Goal: Task Accomplishment & Management: Manage account settings

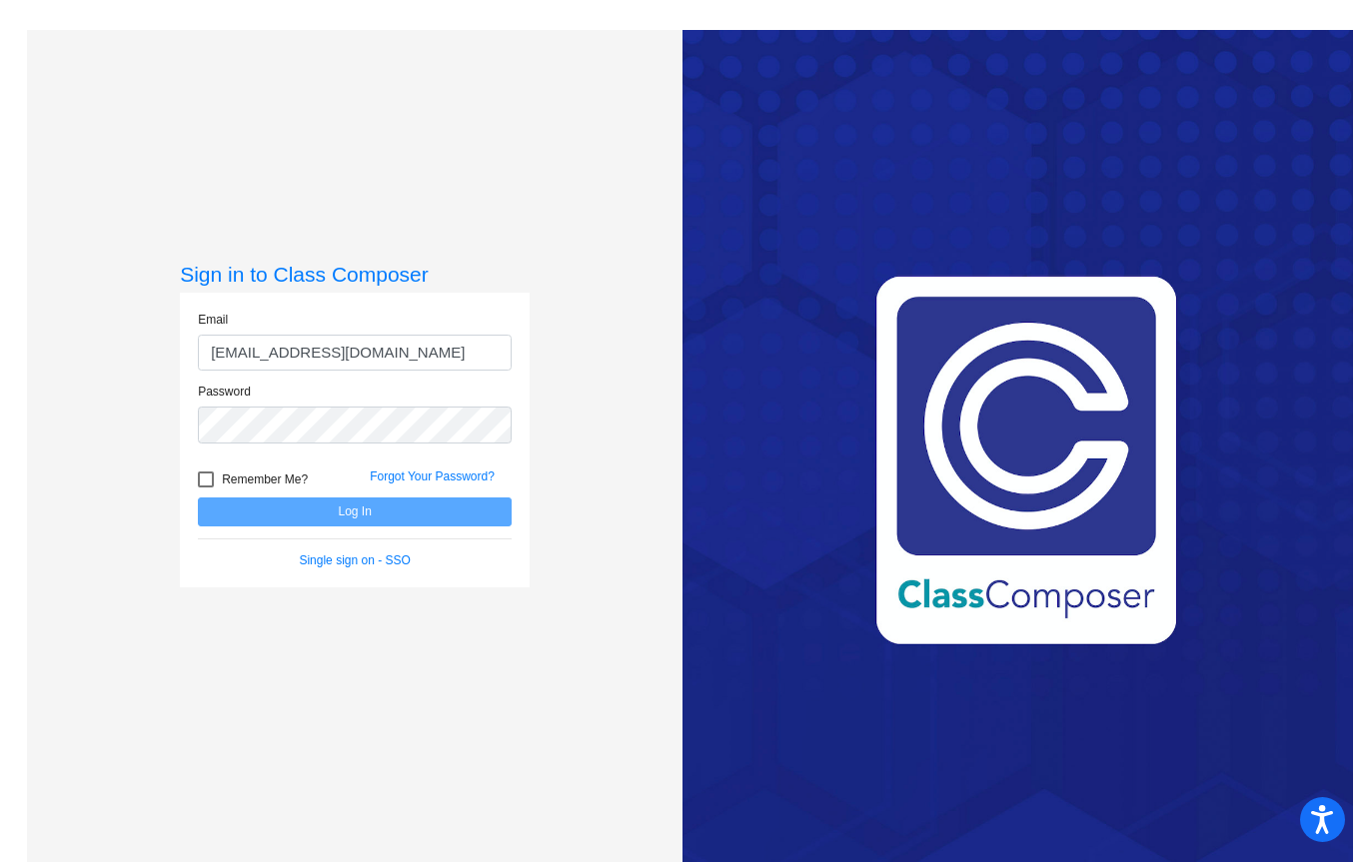
type input "[EMAIL_ADDRESS][DOMAIN_NAME]"
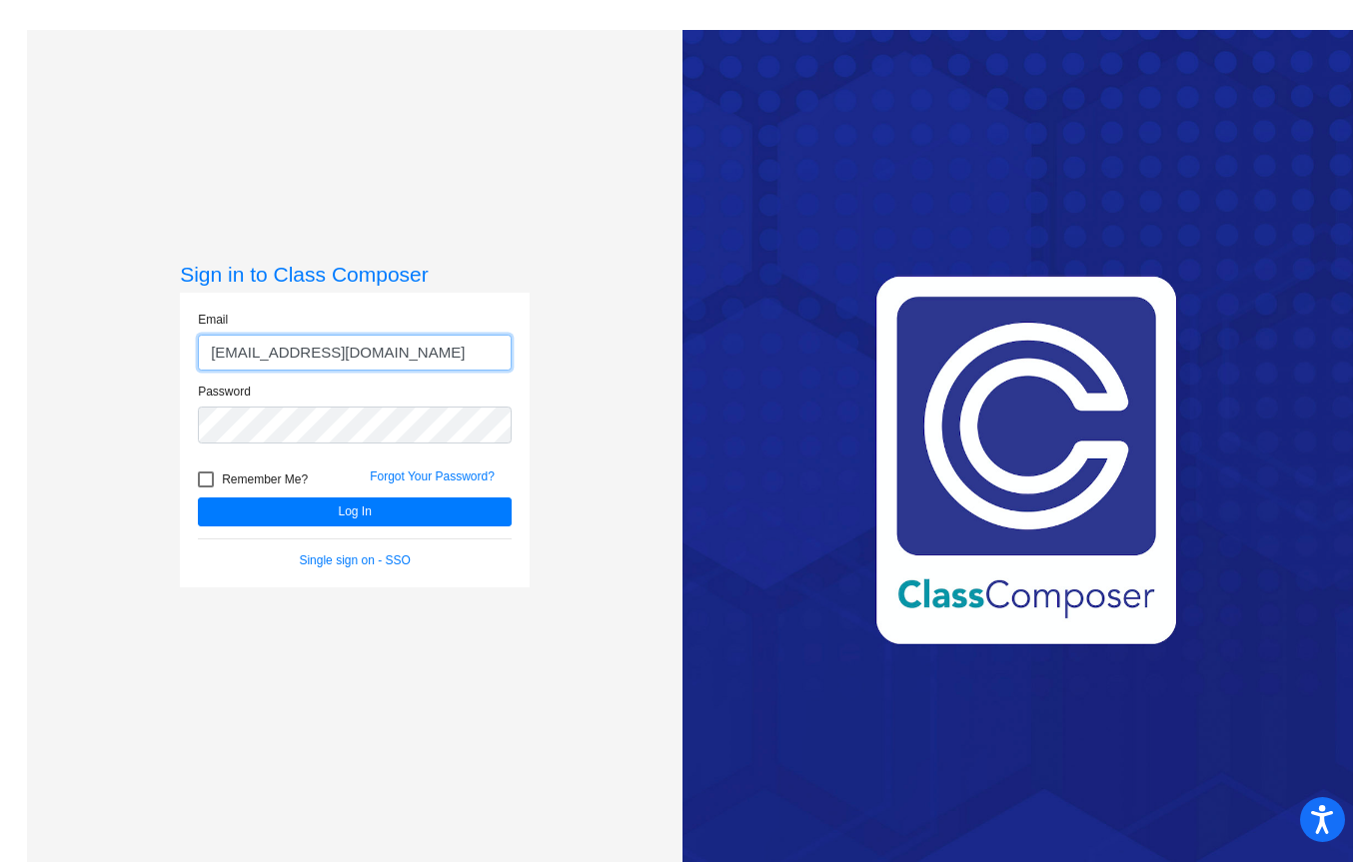
click at [355, 527] on button "Log In" at bounding box center [355, 512] width 314 height 29
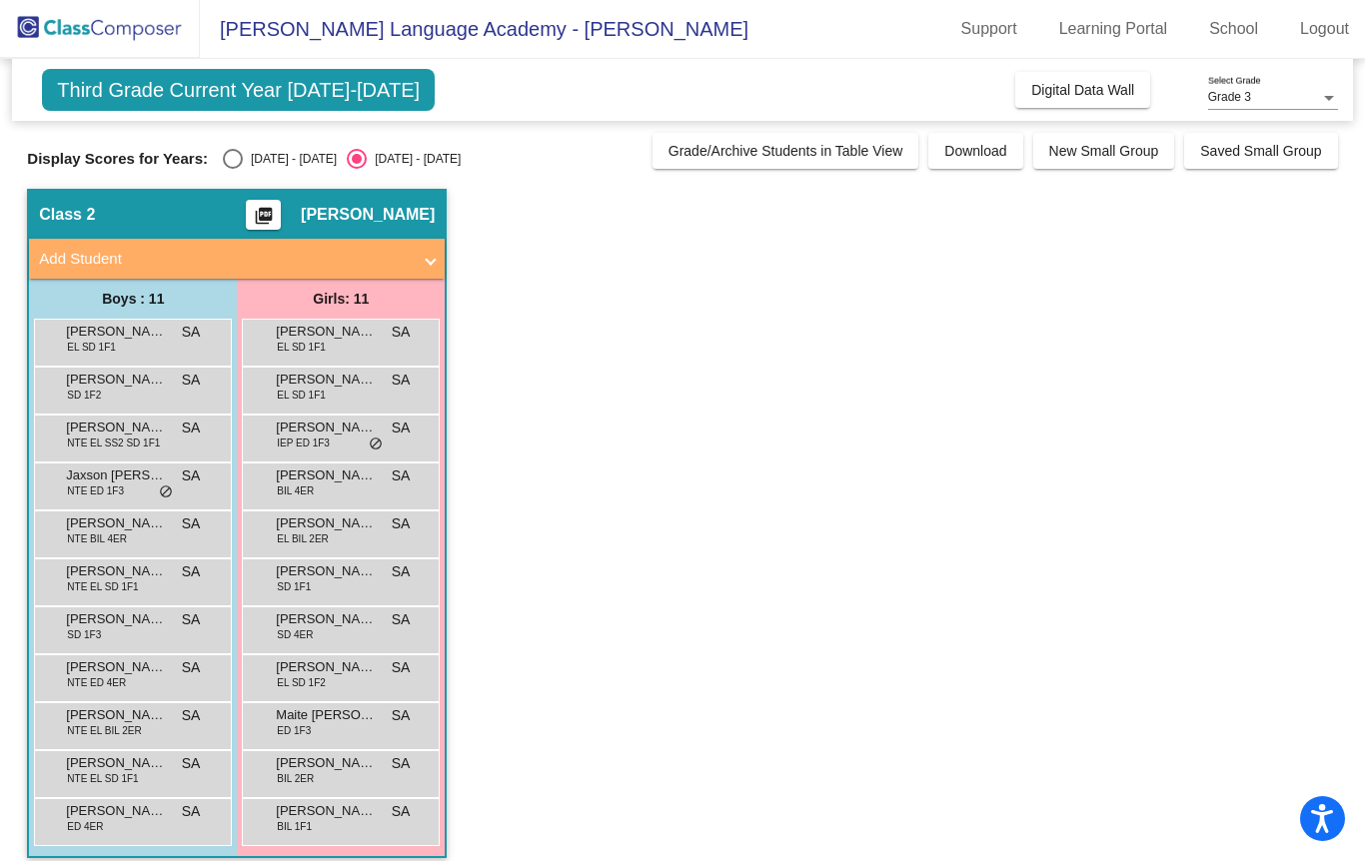
scroll to position [66, 0]
click at [104, 562] on span "[PERSON_NAME] [PERSON_NAME]" at bounding box center [116, 572] width 100 height 20
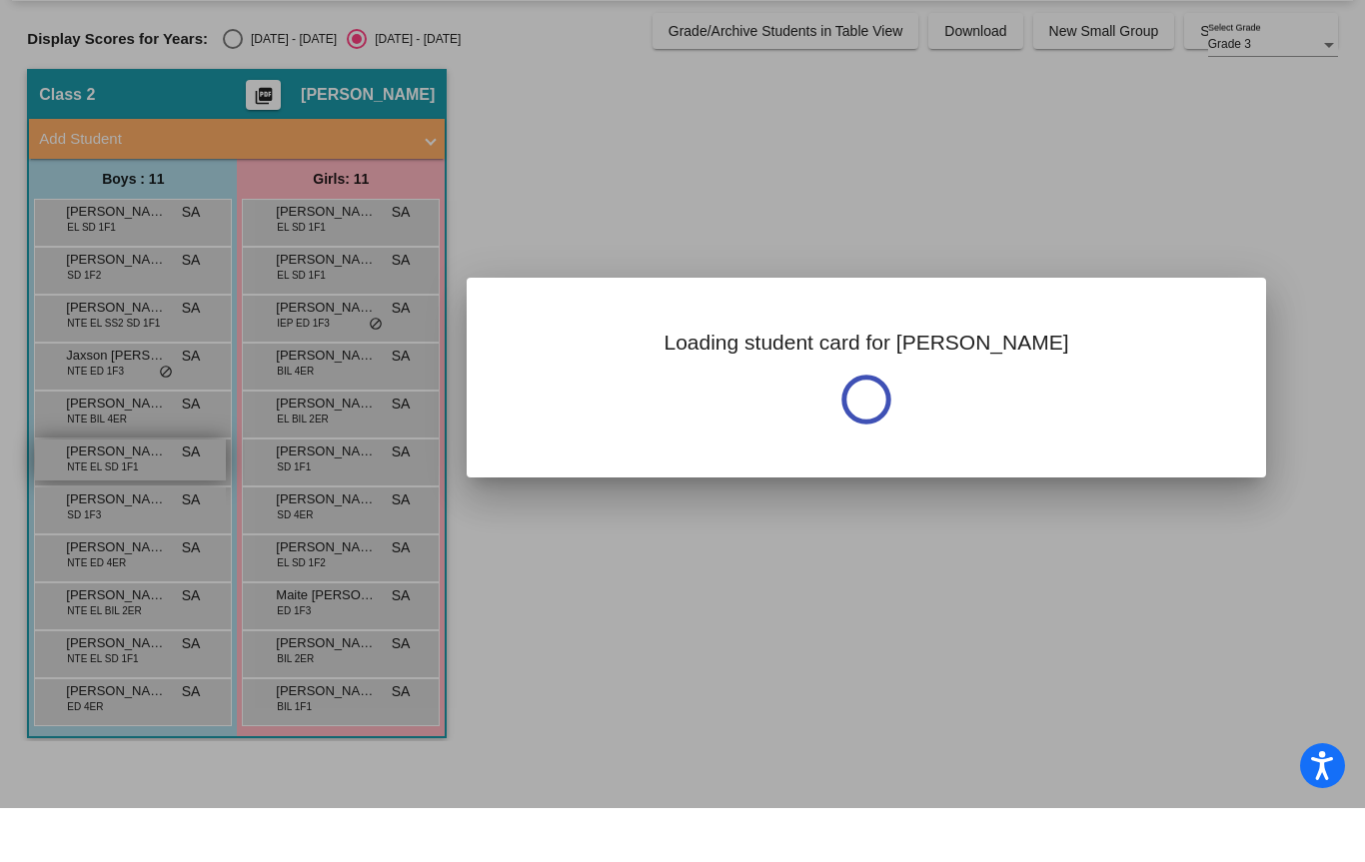
scroll to position [0, 0]
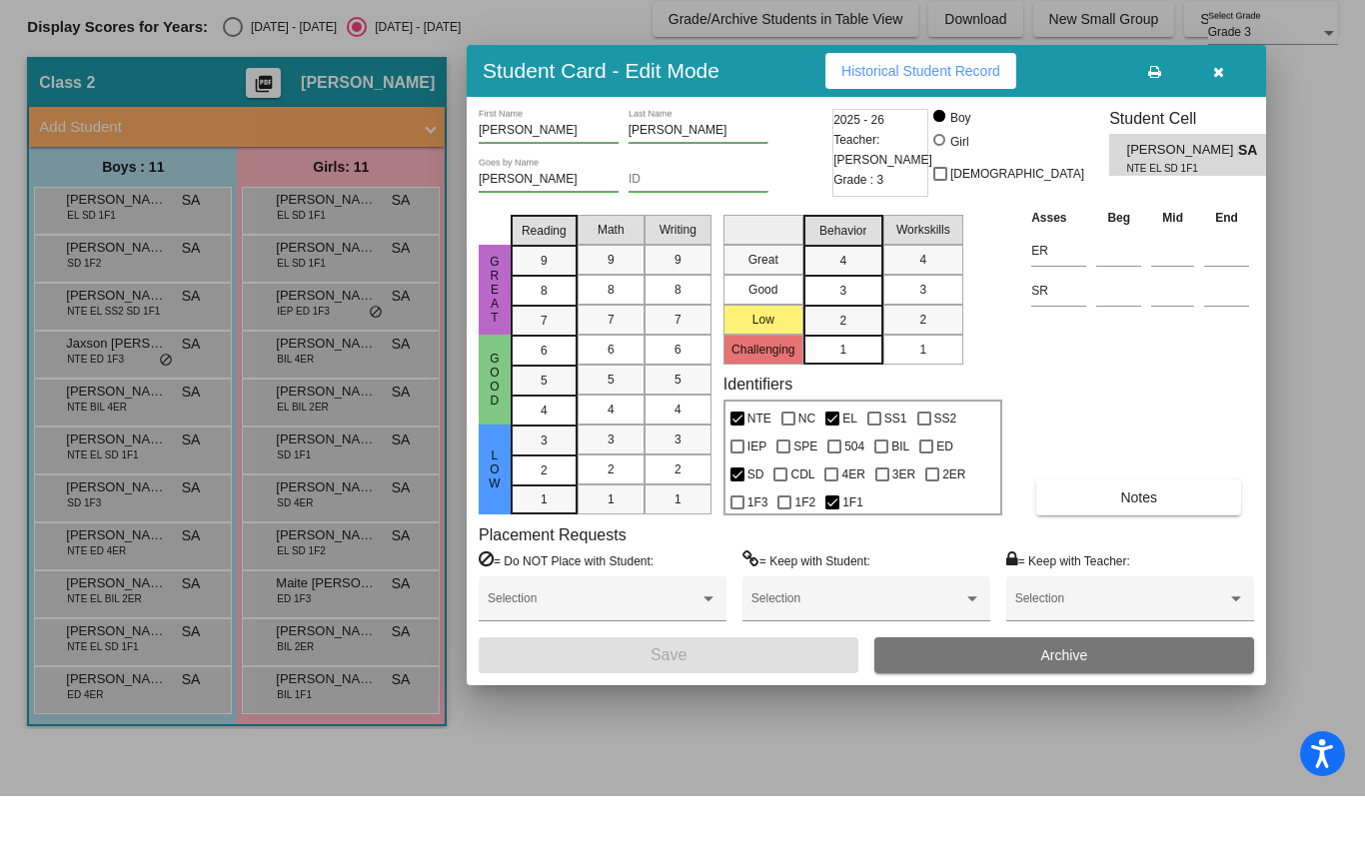
click at [329, 506] on div at bounding box center [682, 431] width 1365 height 862
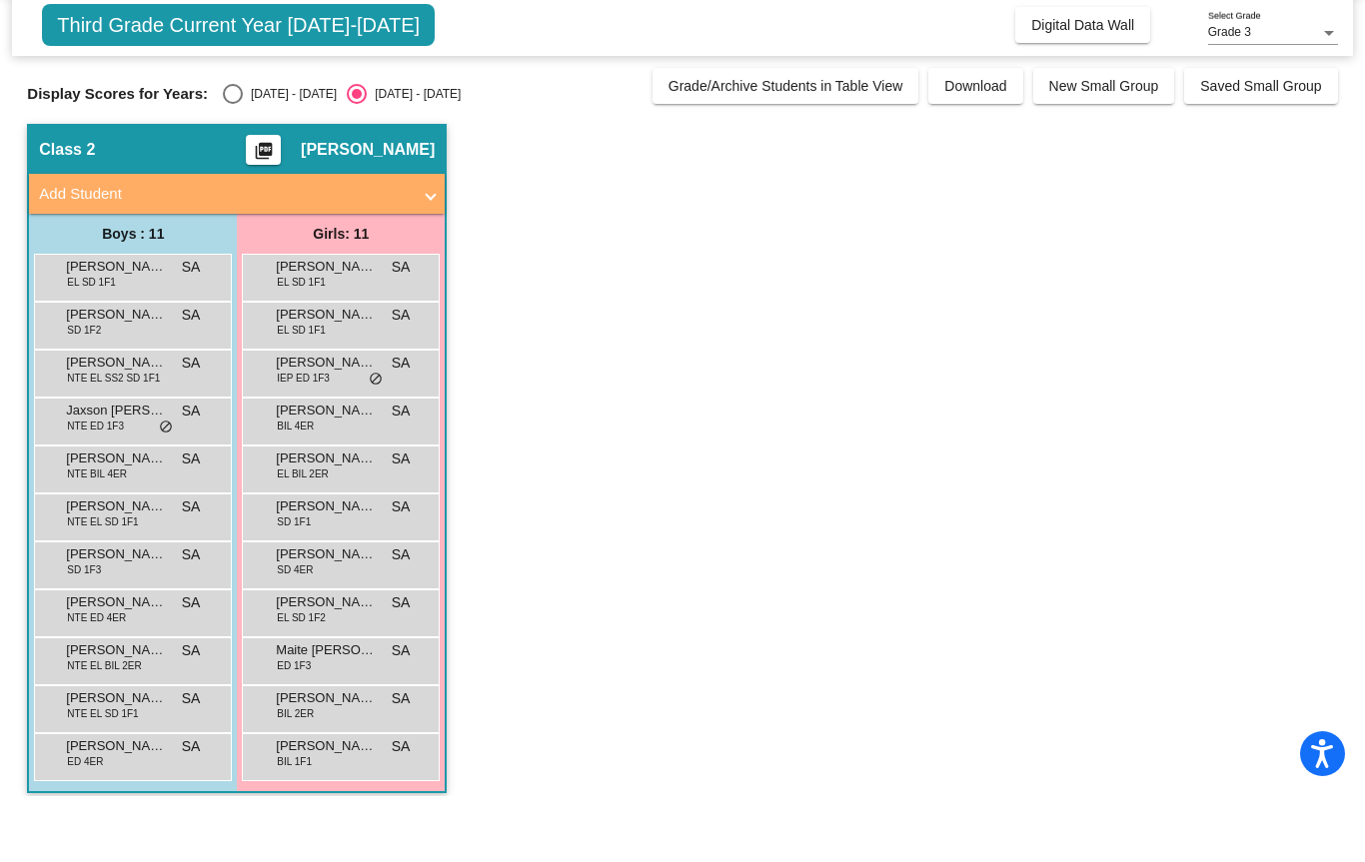
scroll to position [67, 0]
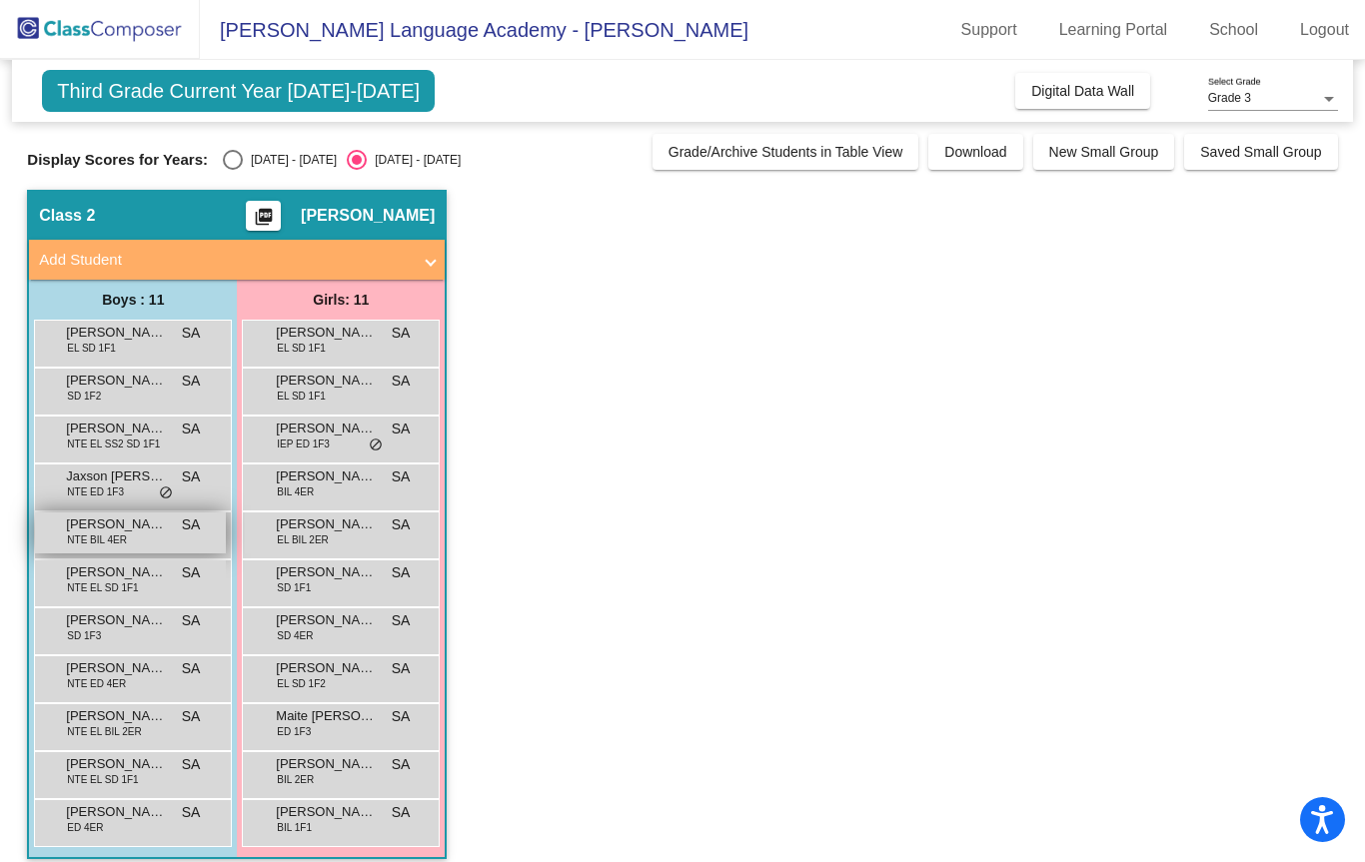
click at [85, 532] on span "NTE BIL 4ER" at bounding box center [97, 539] width 60 height 15
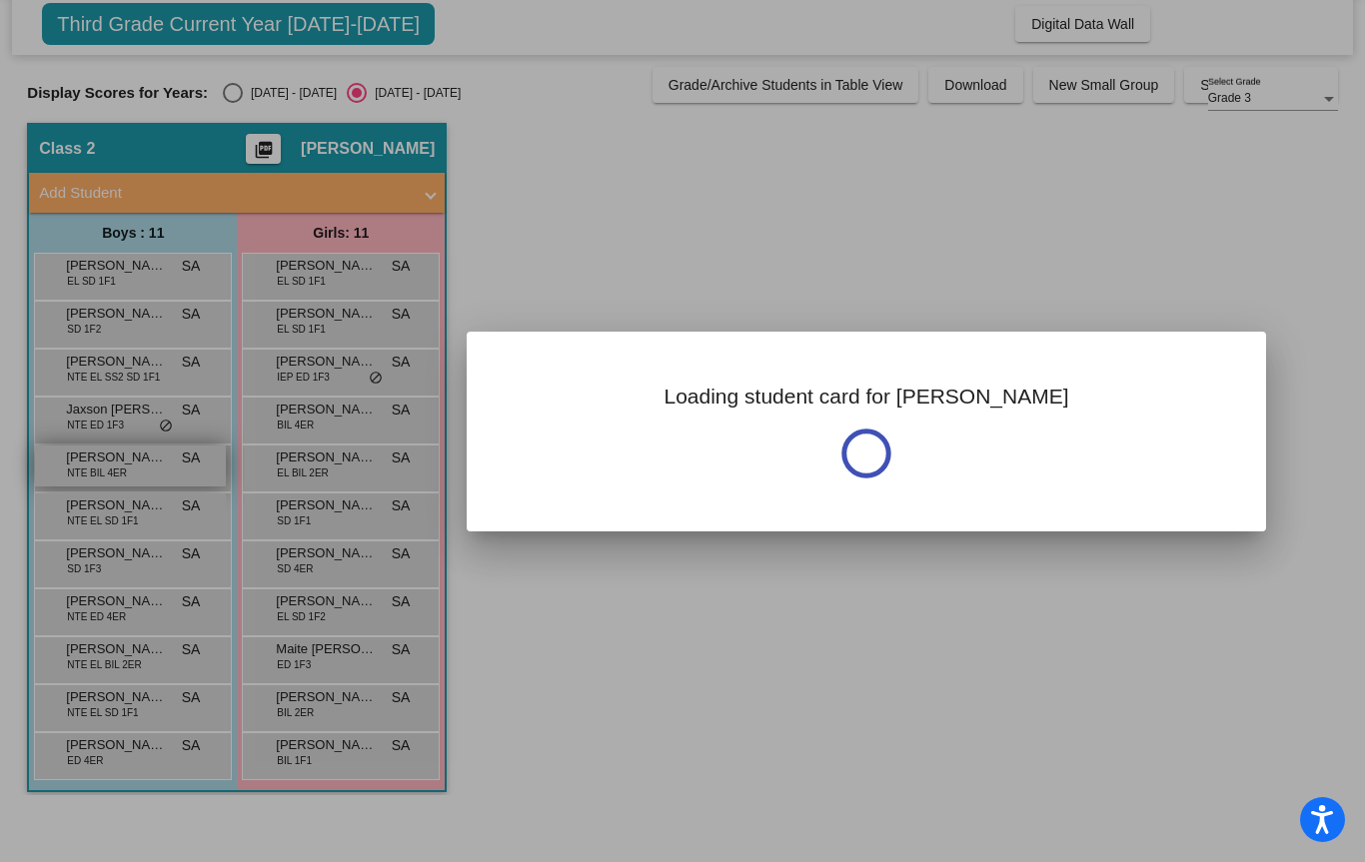
scroll to position [0, 0]
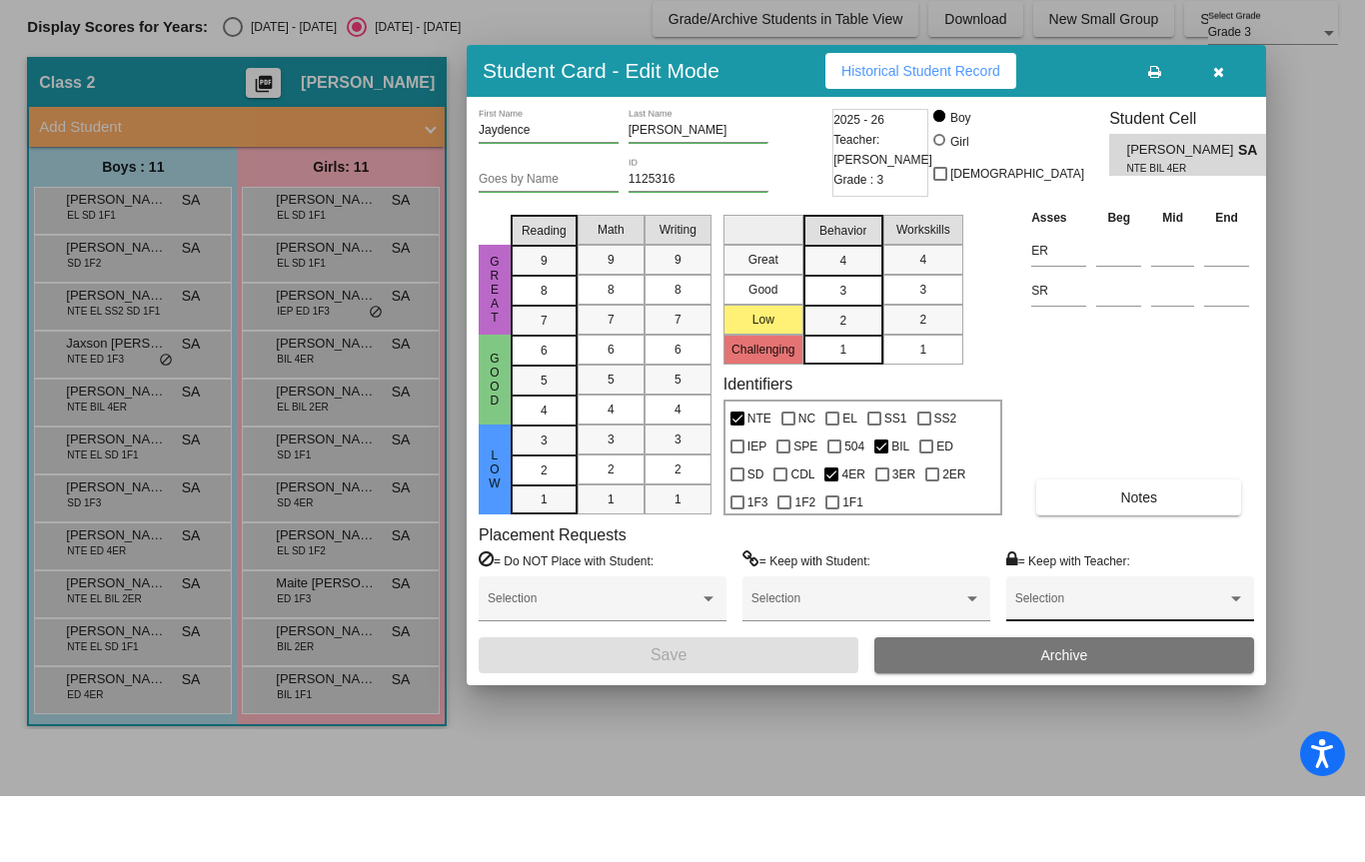
click at [1216, 651] on div "Selection" at bounding box center [1130, 669] width 230 height 36
click at [1223, 655] on span "None" at bounding box center [1130, 673] width 230 height 36
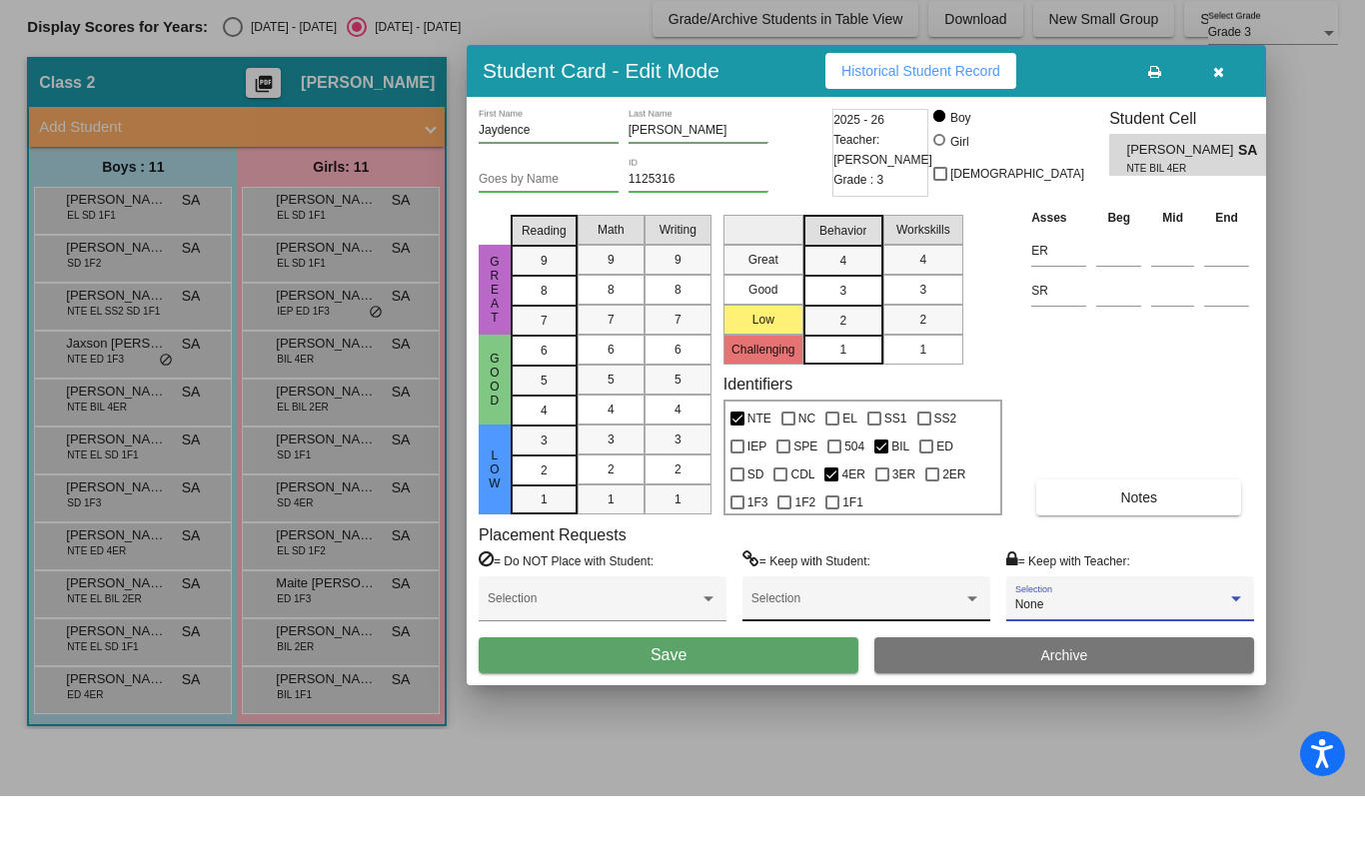
click at [972, 662] on div at bounding box center [972, 664] width 10 height 5
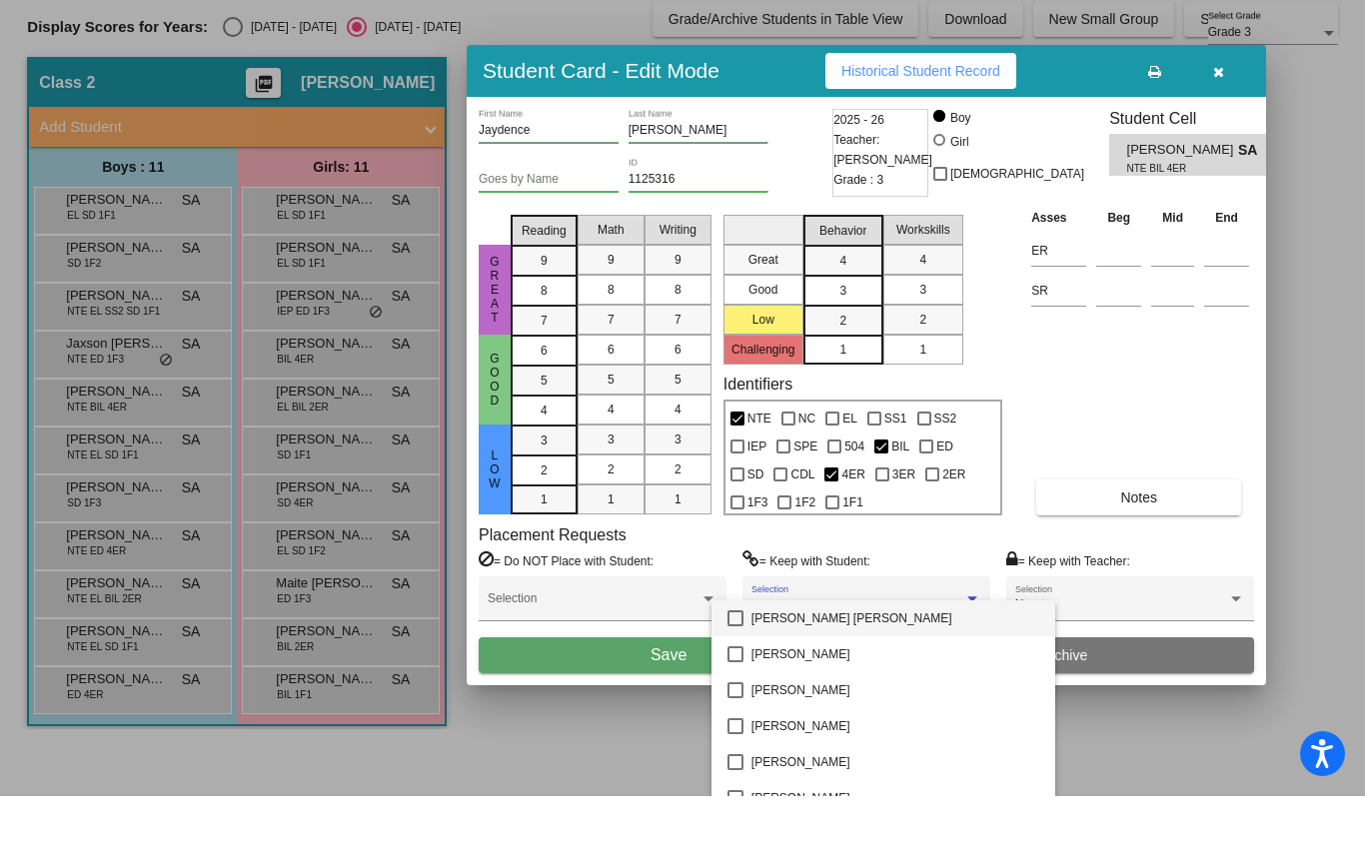
click at [1192, 544] on div at bounding box center [682, 431] width 1365 height 862
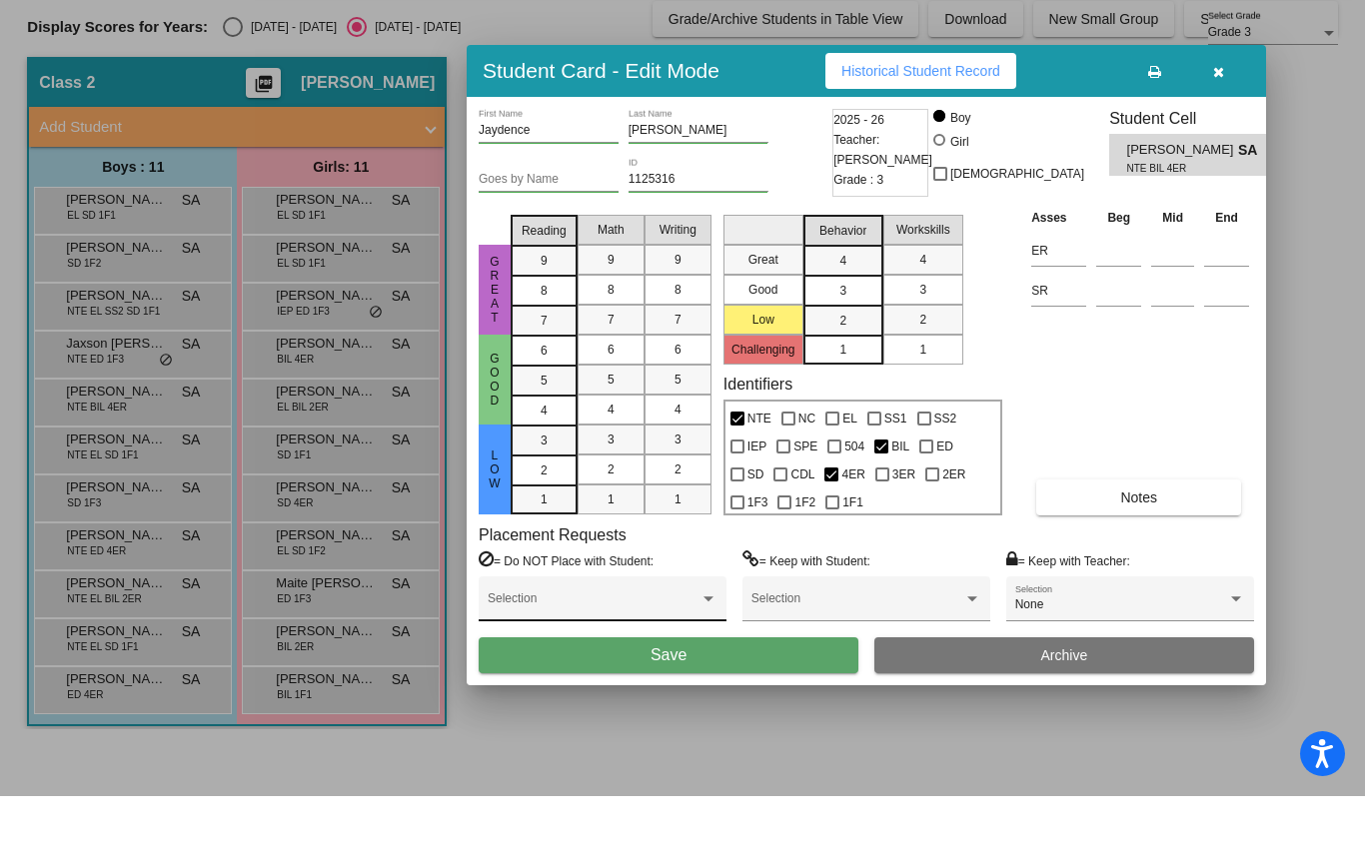
click at [688, 664] on span at bounding box center [594, 671] width 212 height 14
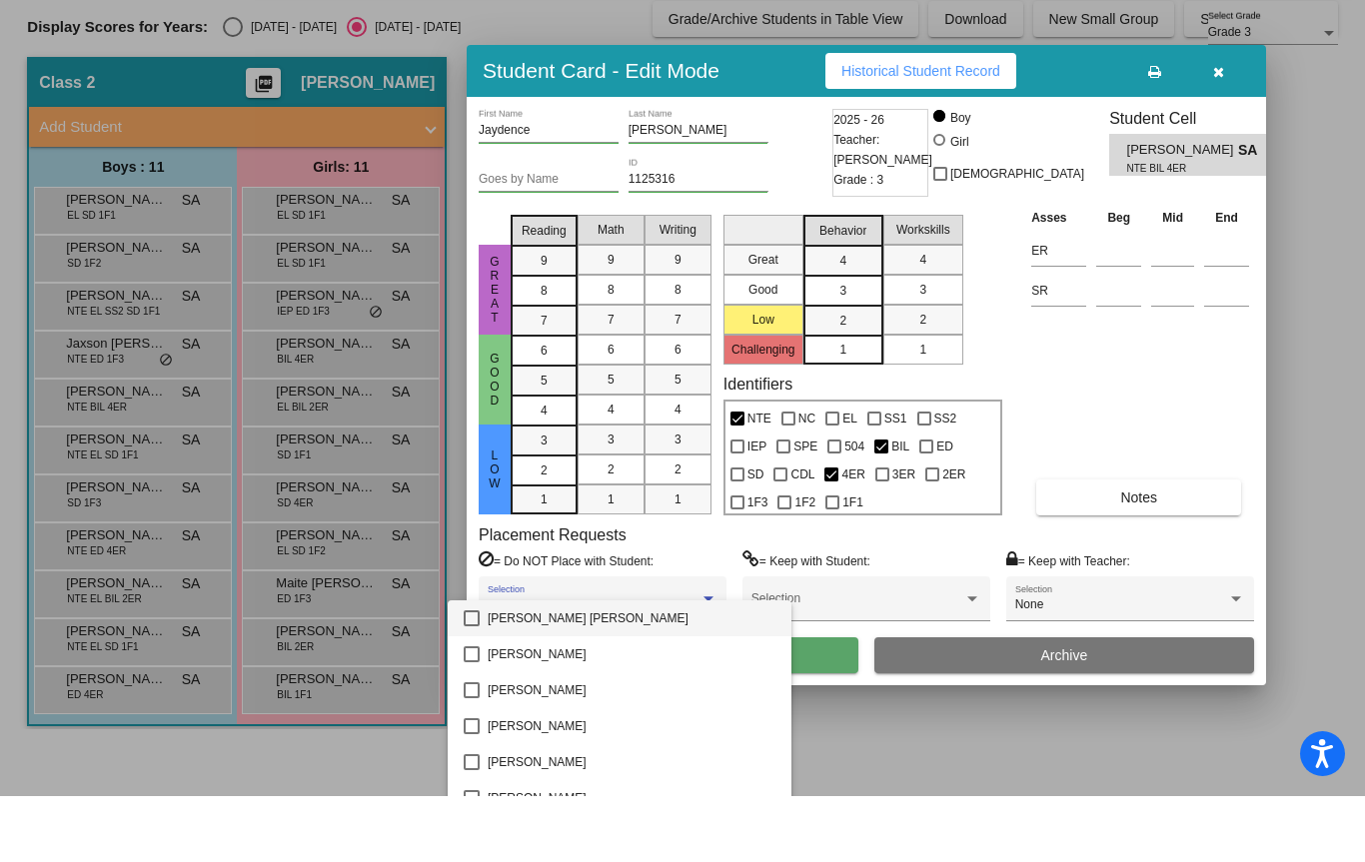
click at [1031, 394] on div at bounding box center [682, 431] width 1365 height 862
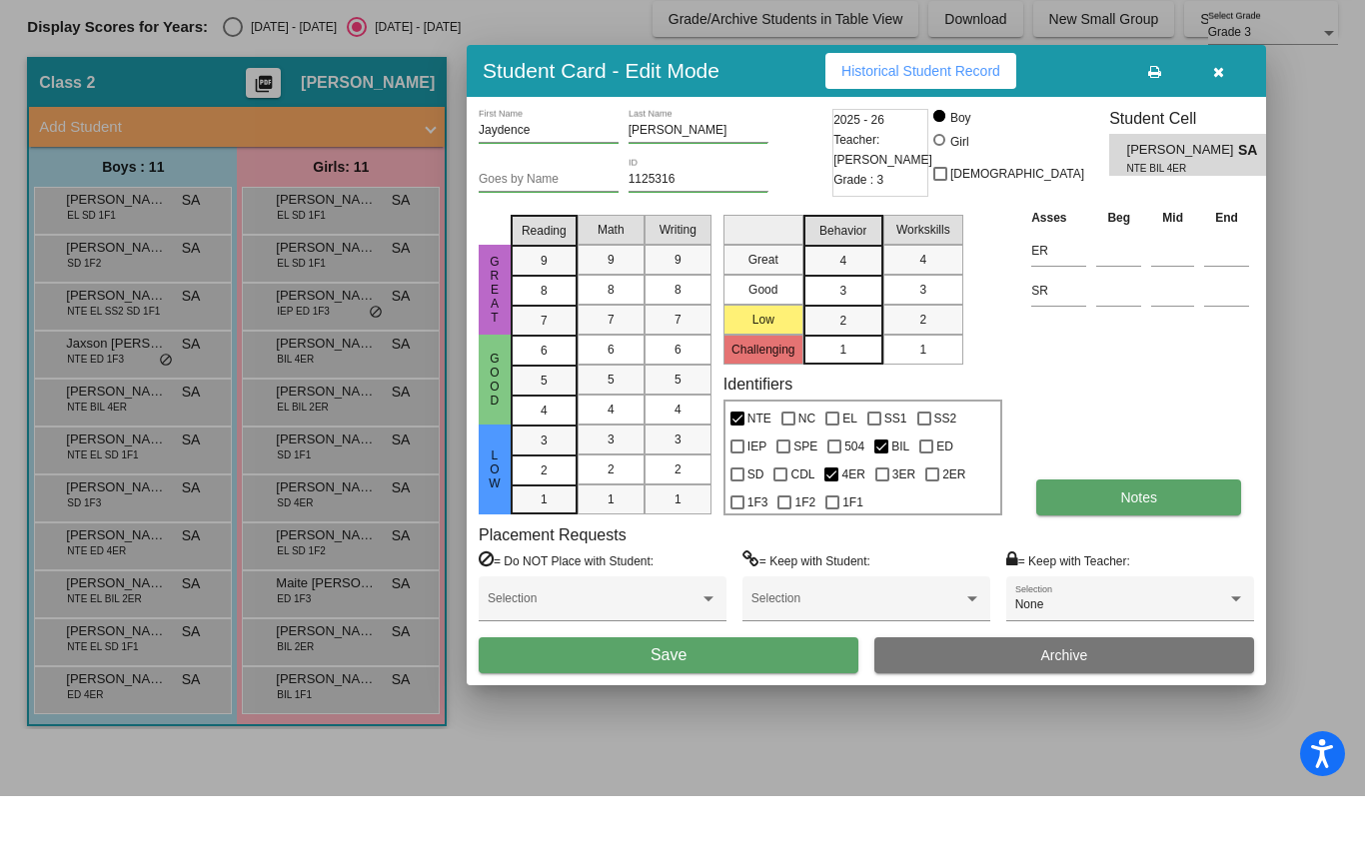
click at [1182, 545] on button "Notes" at bounding box center [1138, 563] width 205 height 36
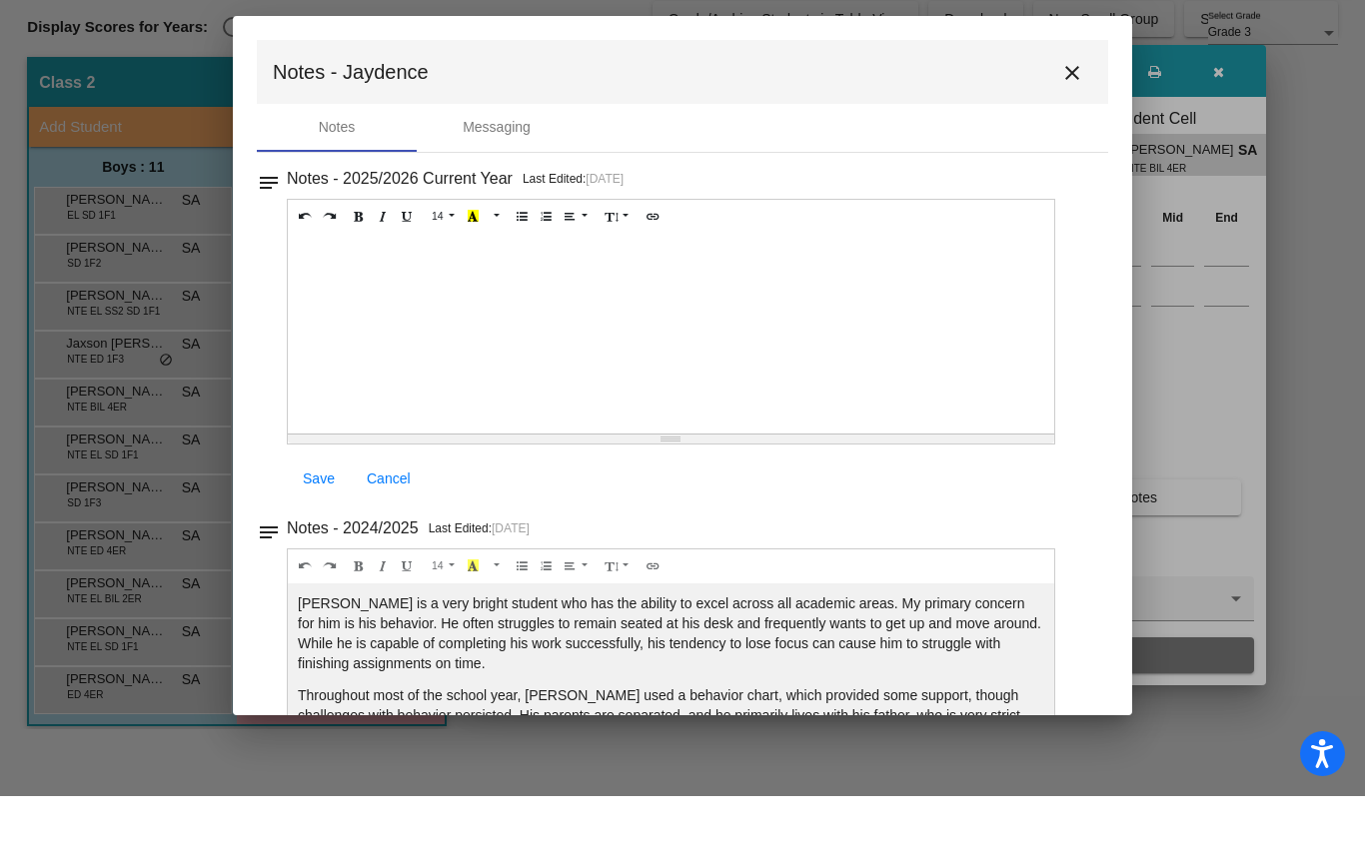
click at [1084, 118] on button "close" at bounding box center [1072, 138] width 40 height 40
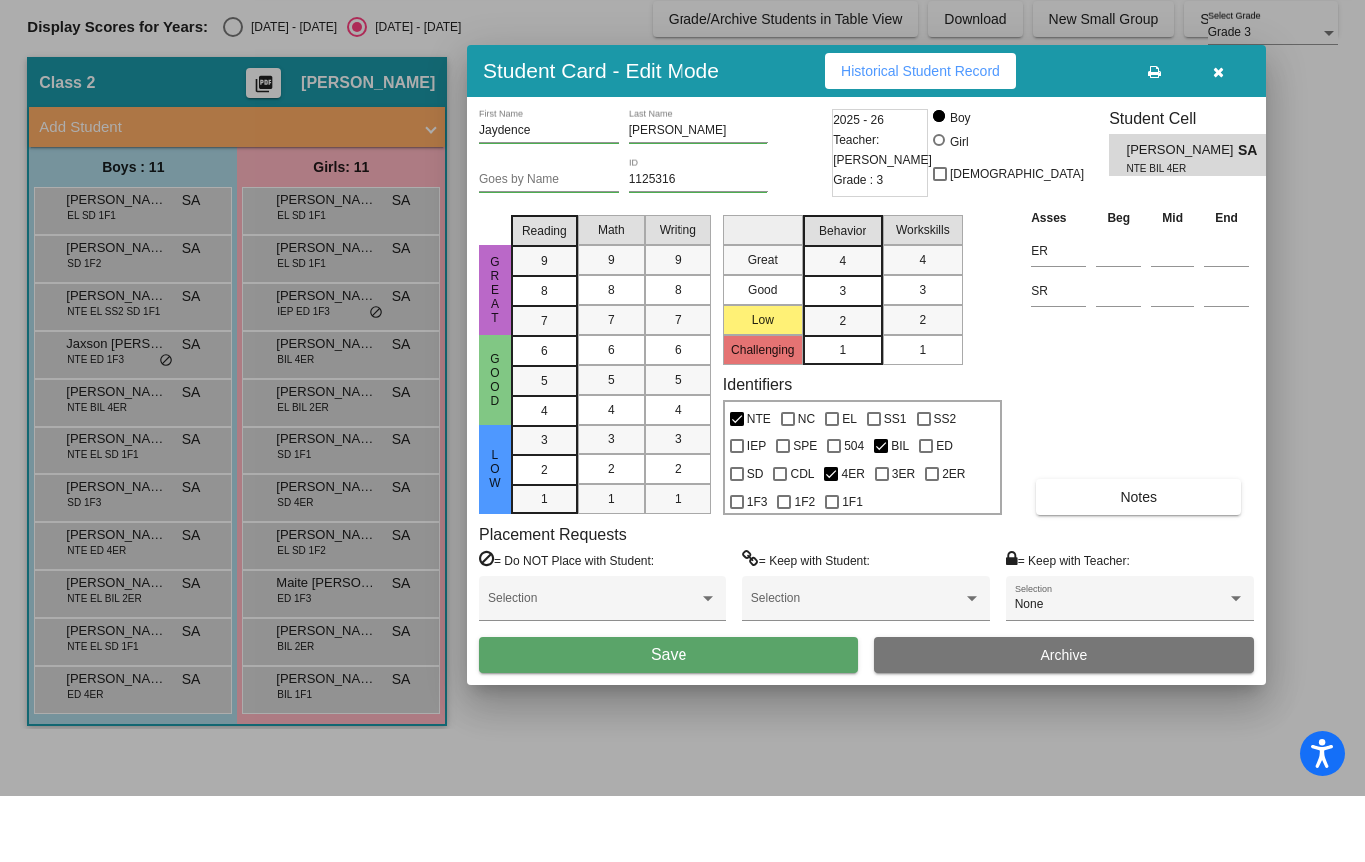
click at [295, 409] on div at bounding box center [682, 431] width 1365 height 862
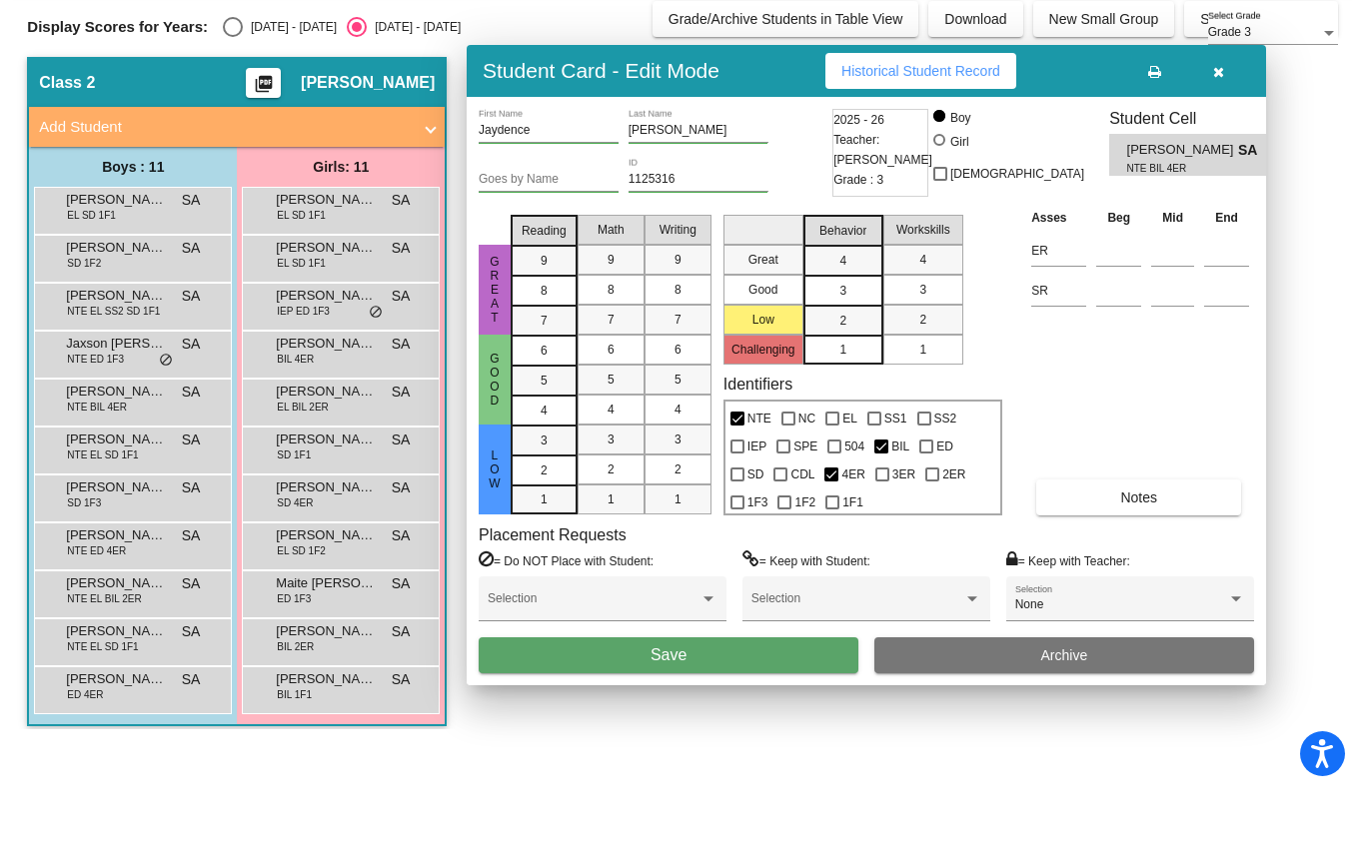
scroll to position [67, 0]
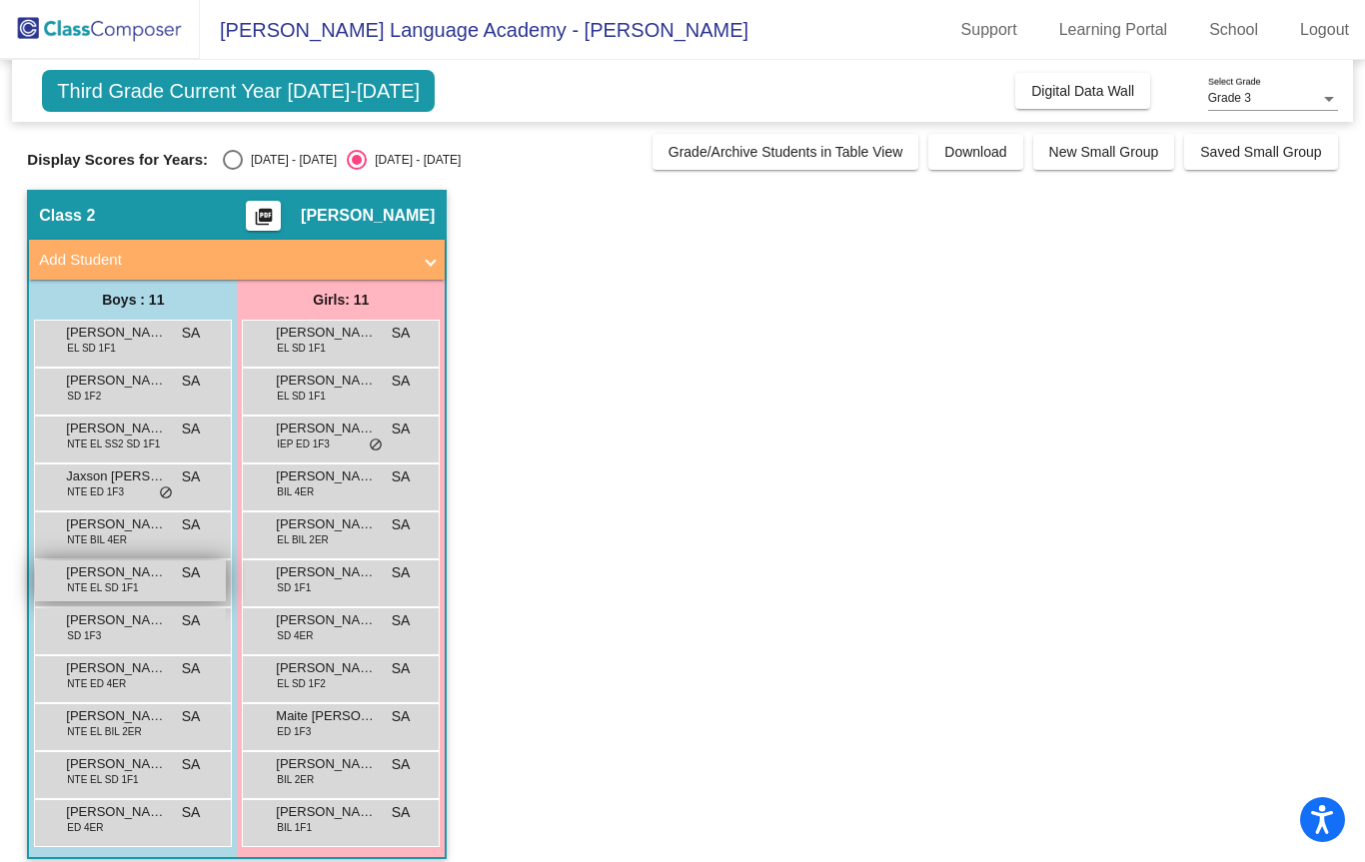
click at [77, 562] on span "[PERSON_NAME] [PERSON_NAME]" at bounding box center [116, 572] width 100 height 20
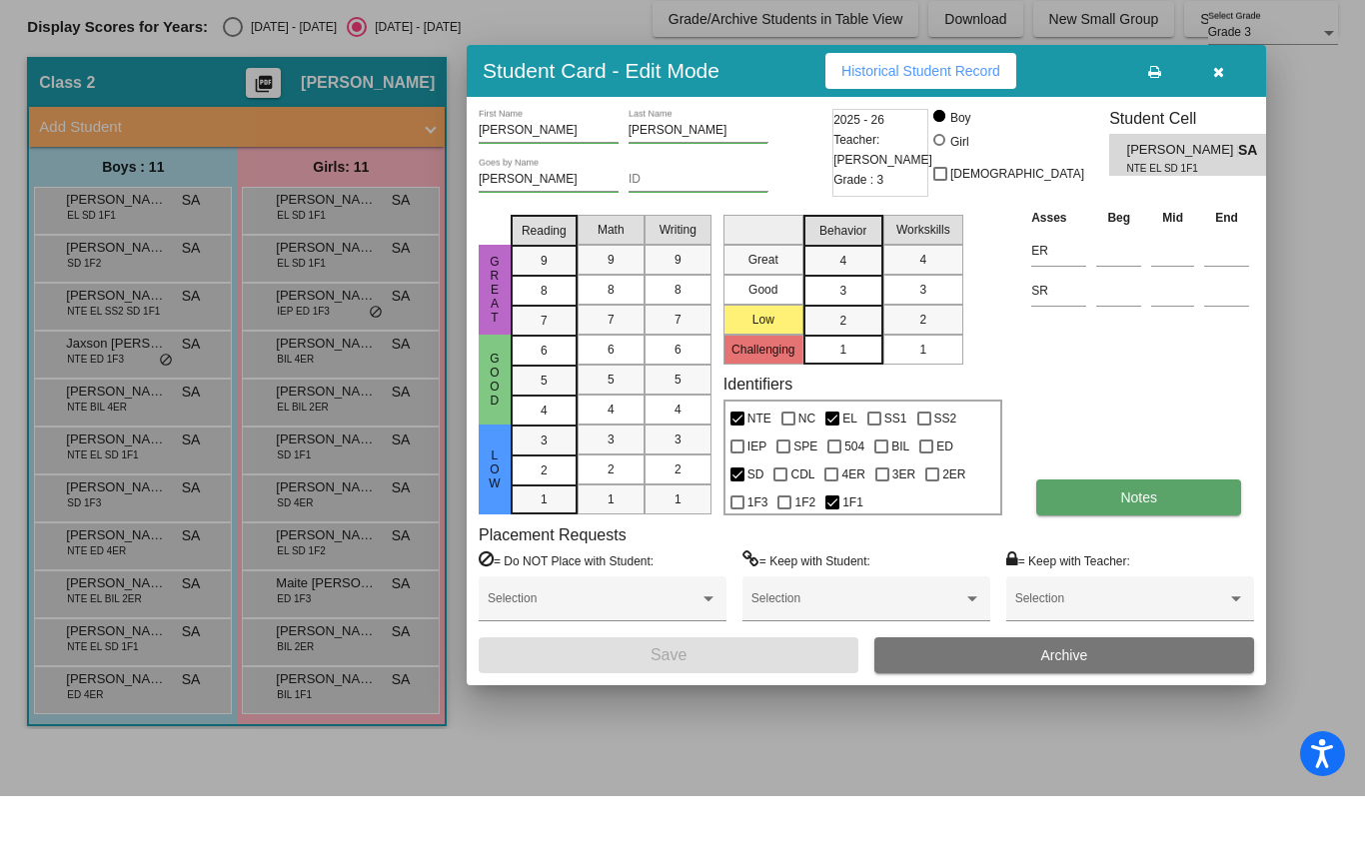
click at [1178, 545] on button "Notes" at bounding box center [1138, 563] width 205 height 36
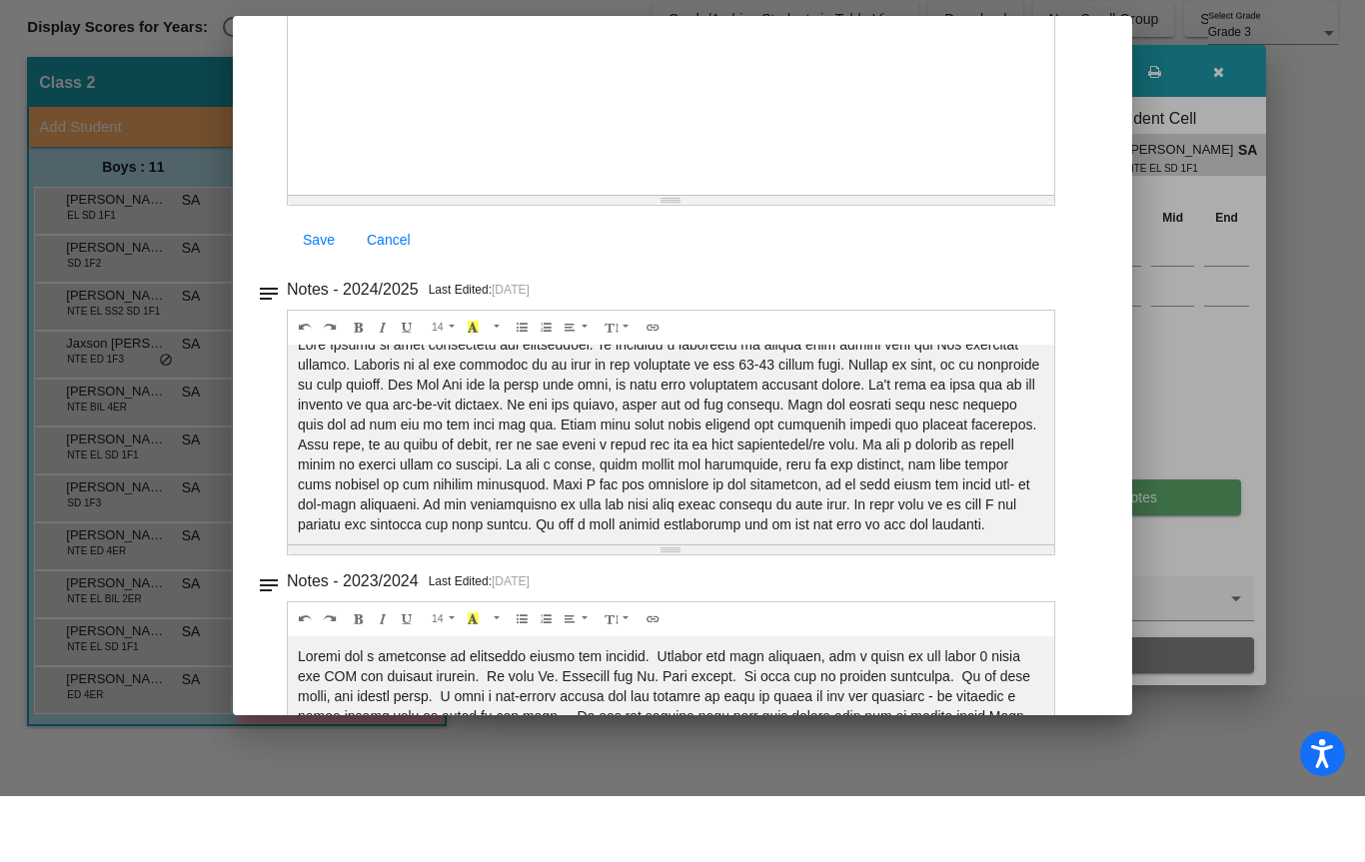
scroll to position [210, 0]
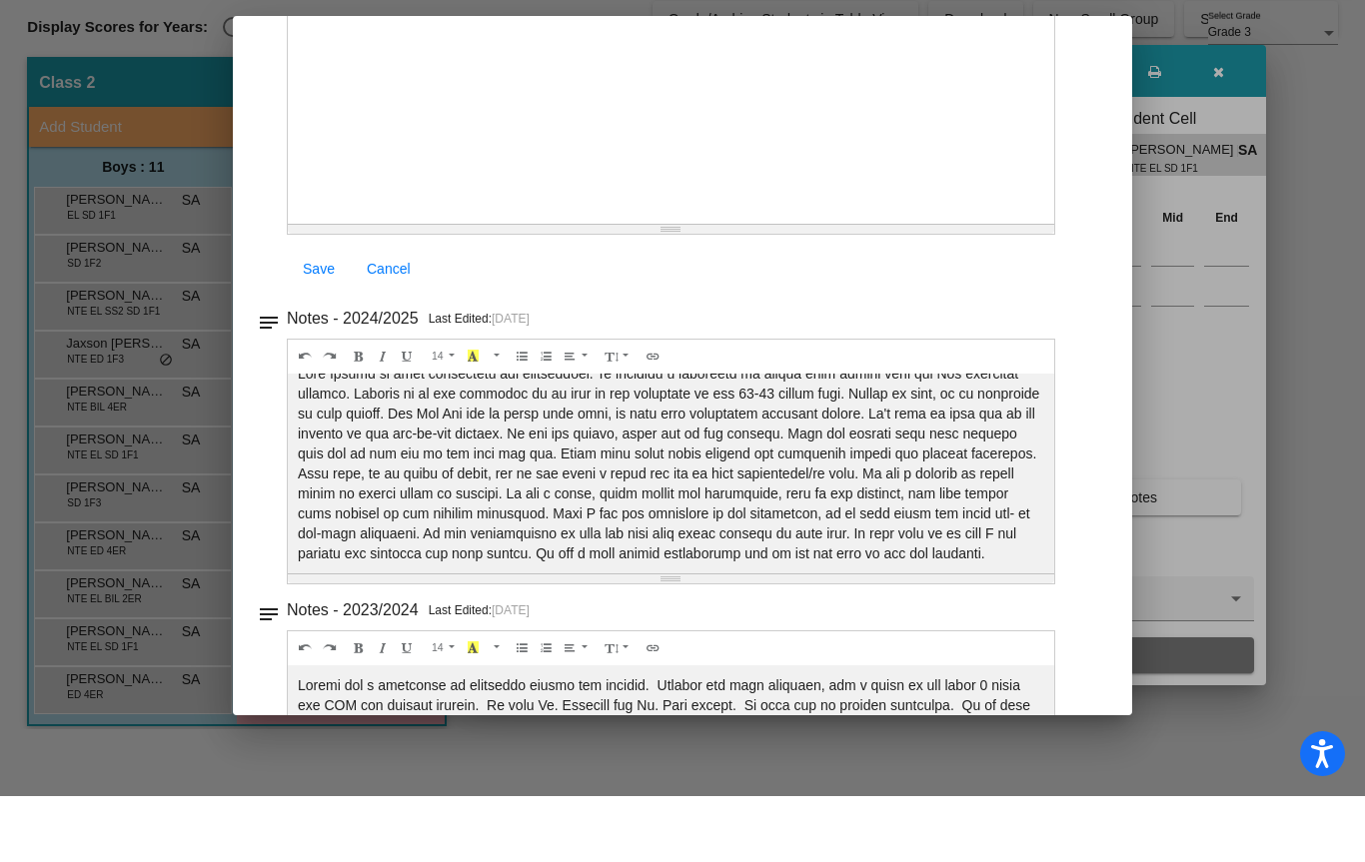
click at [1312, 528] on div at bounding box center [682, 431] width 1365 height 862
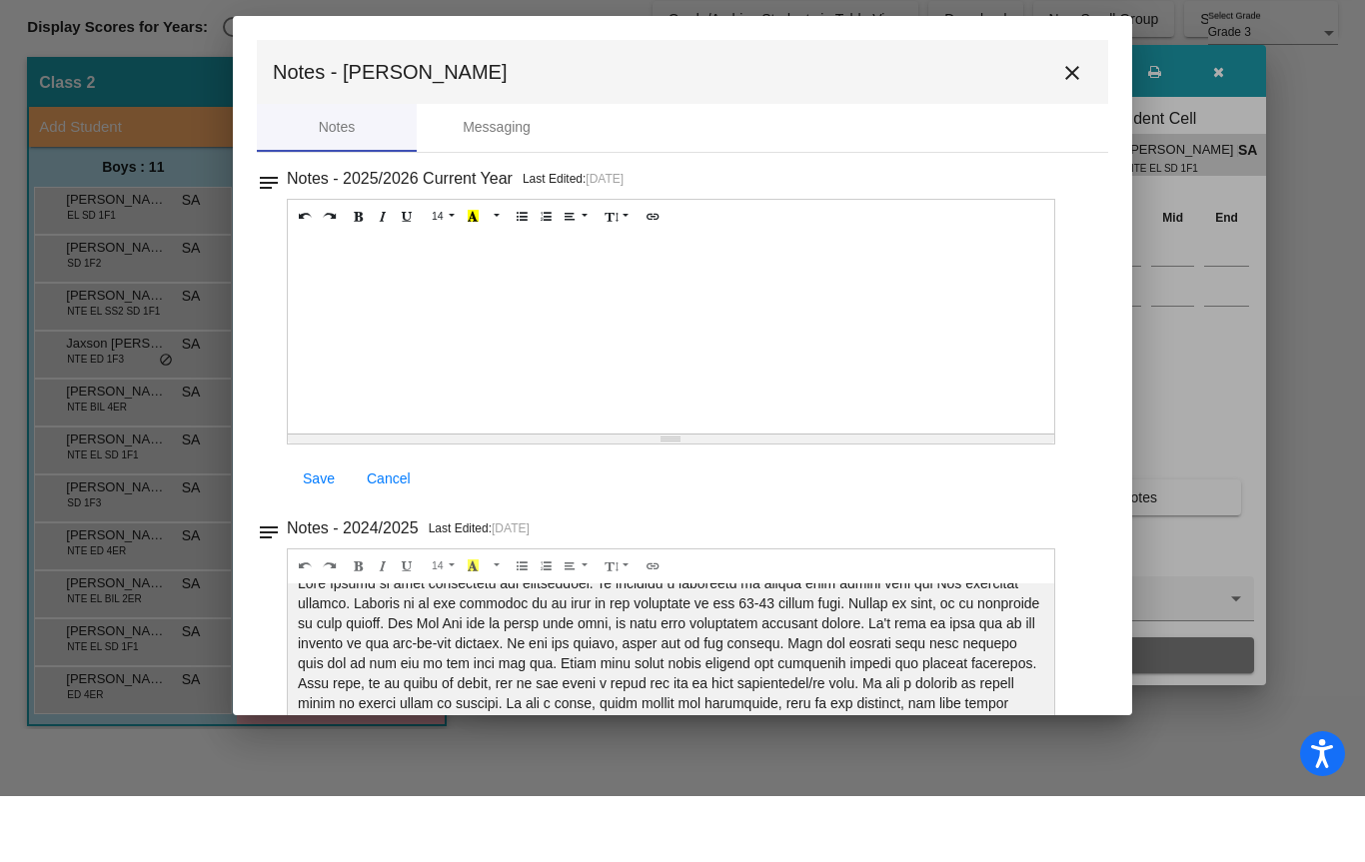
click at [1059, 118] on button "close" at bounding box center [1072, 138] width 40 height 40
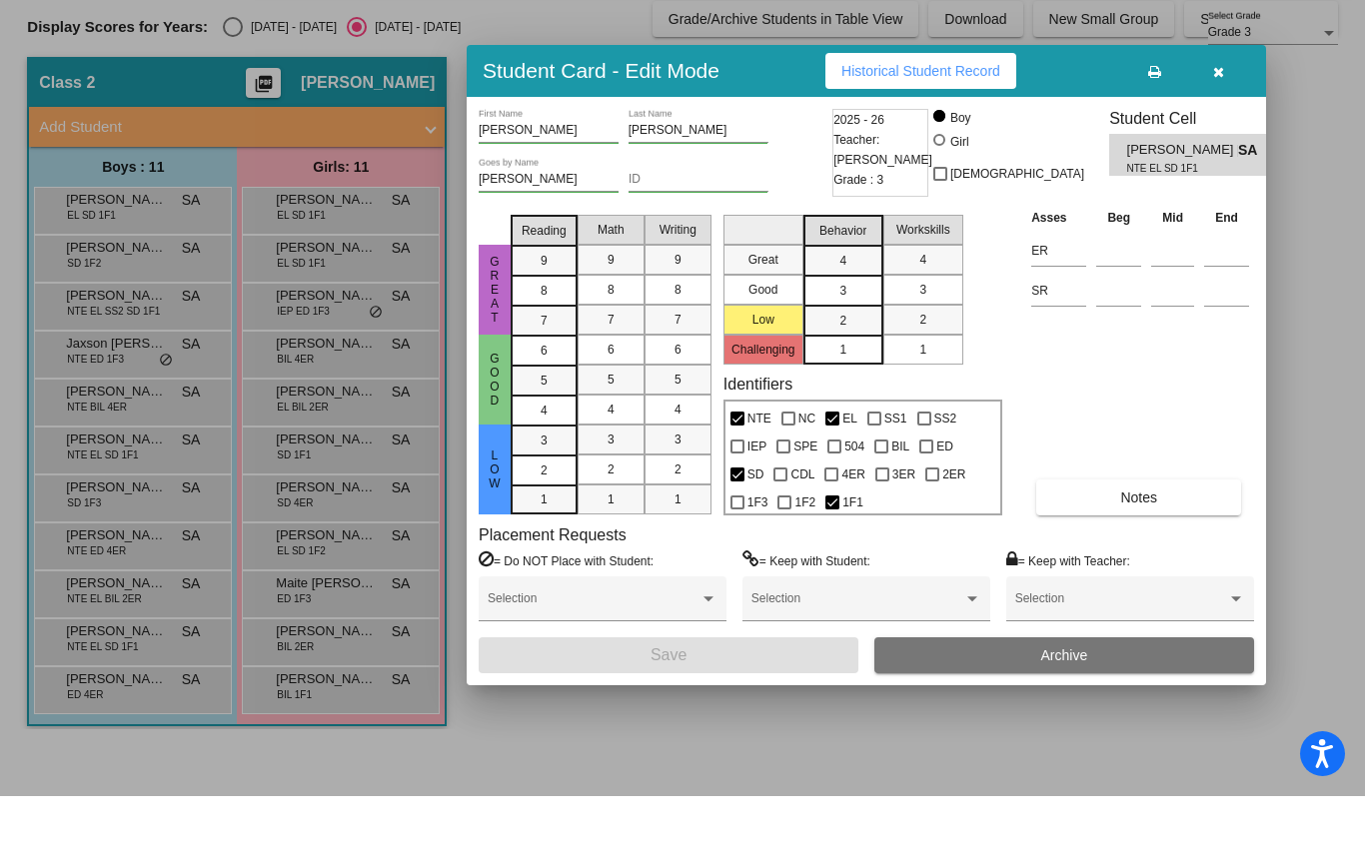
click at [293, 402] on div at bounding box center [682, 431] width 1365 height 862
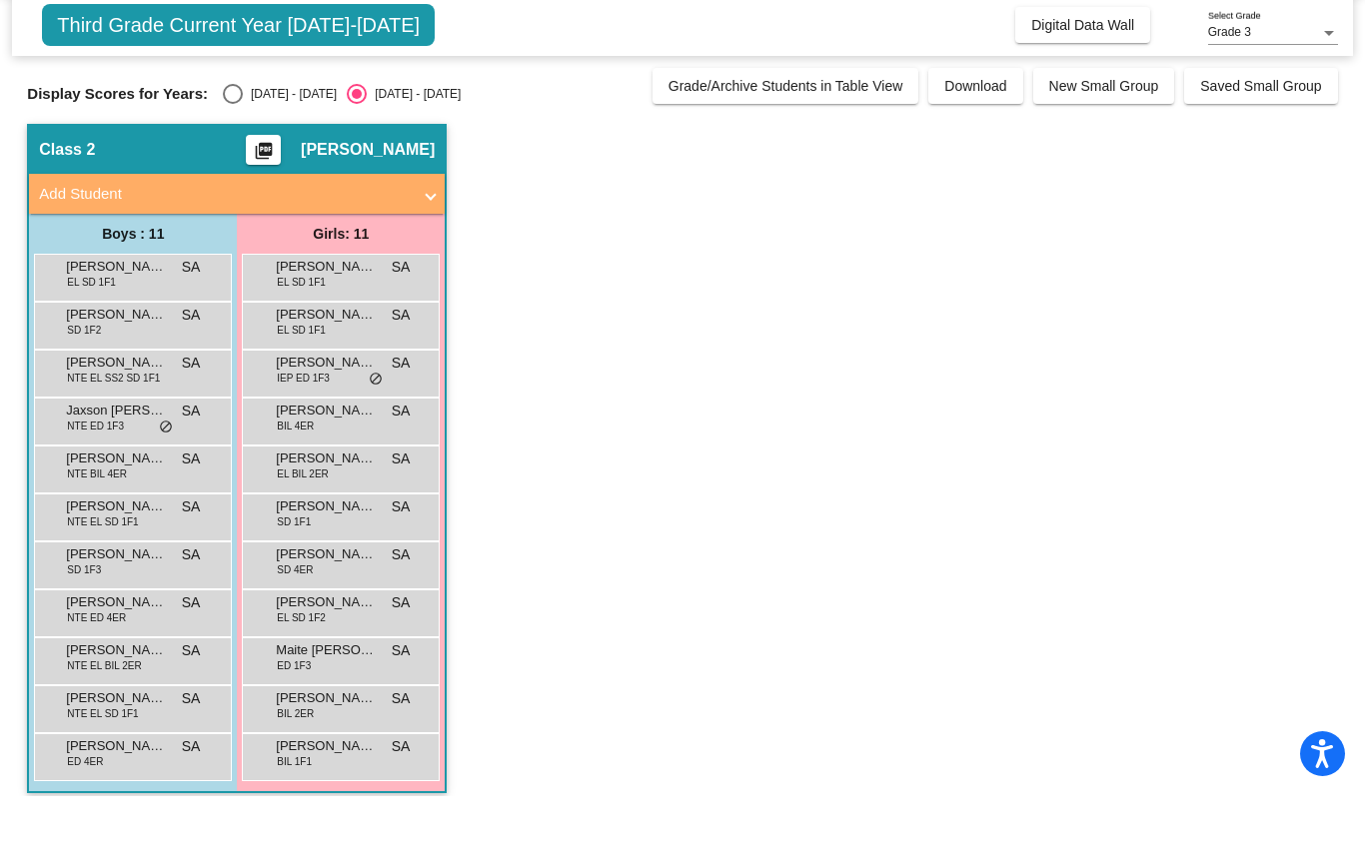
scroll to position [67, 0]
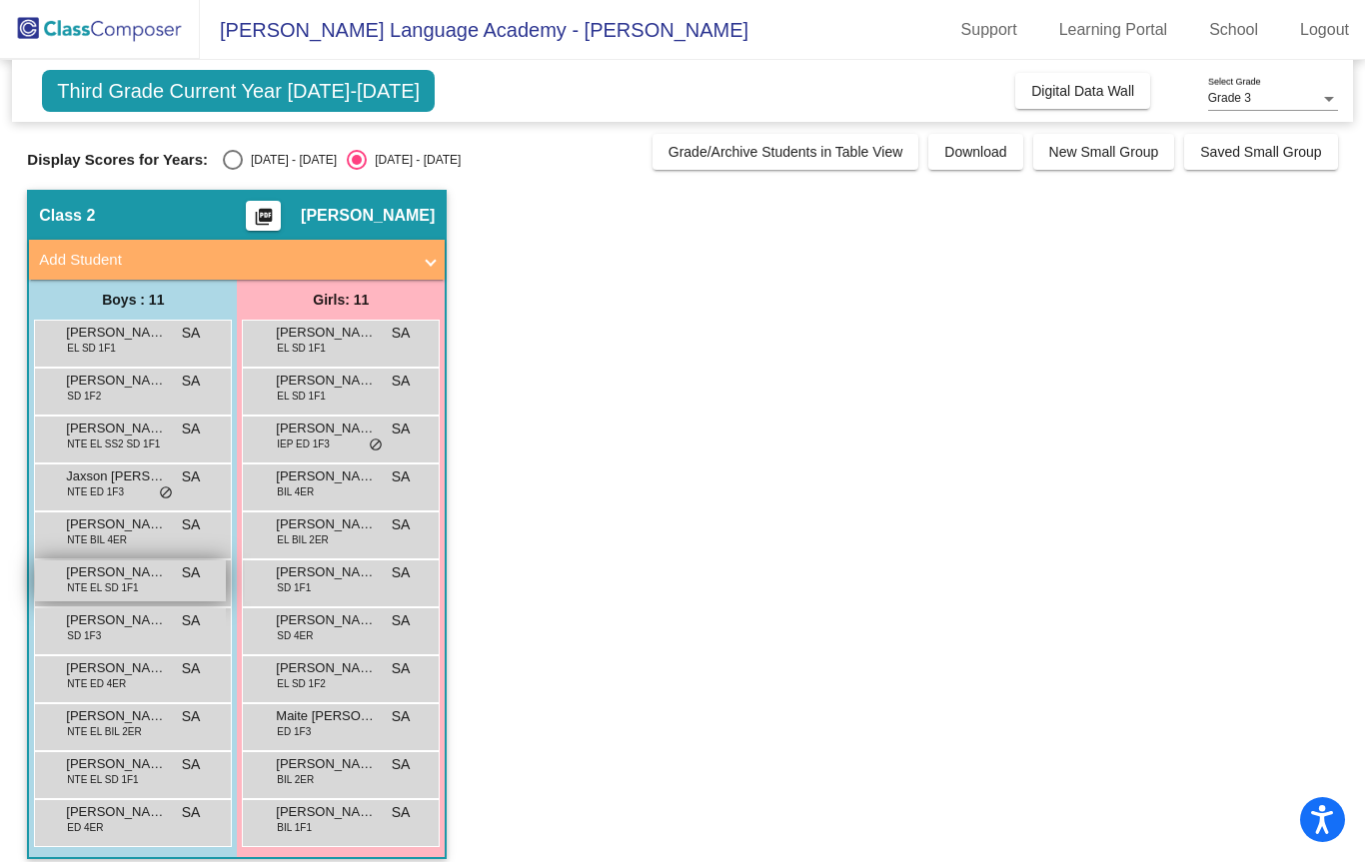
click at [70, 580] on span "NTE EL SD 1F1" at bounding box center [102, 587] width 71 height 15
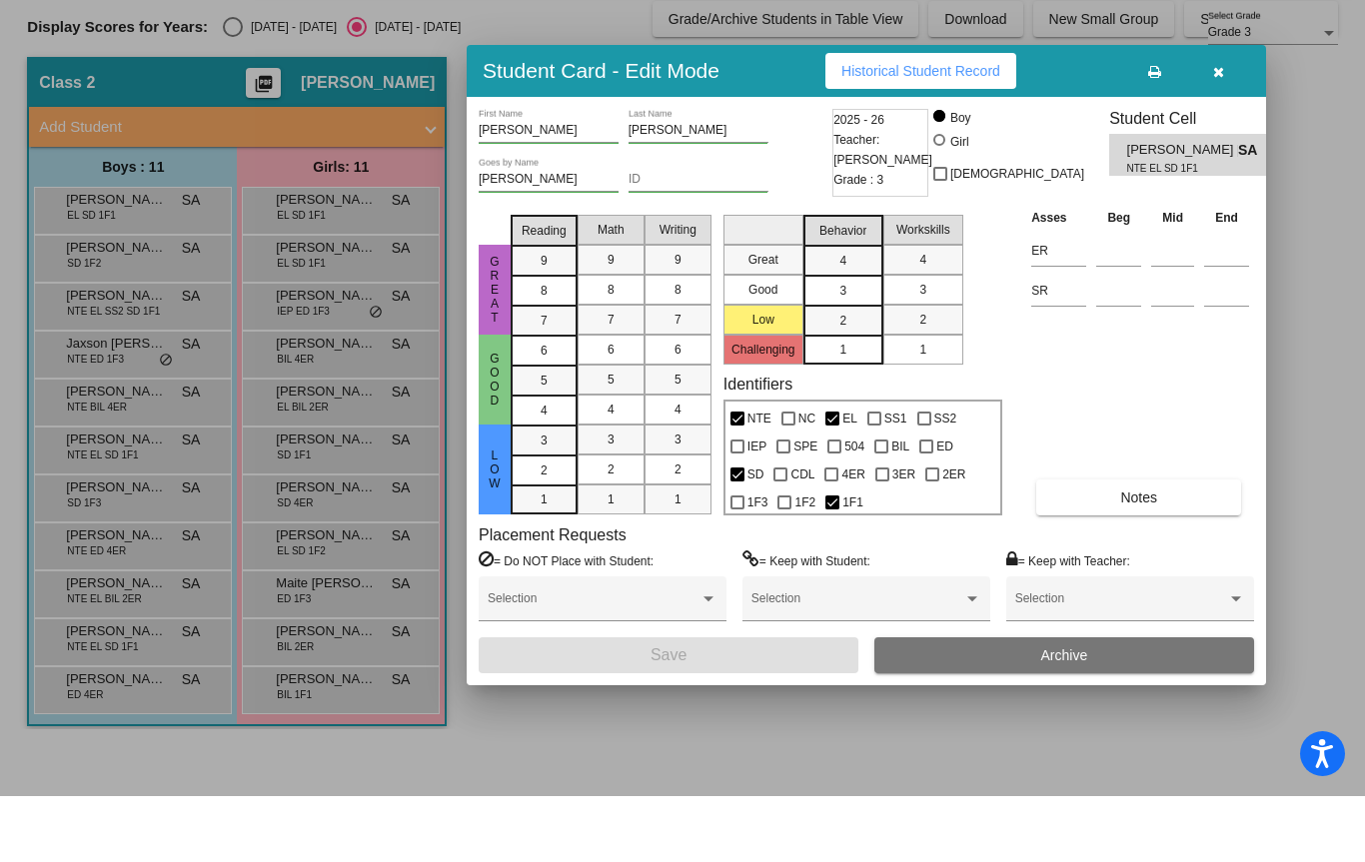
click at [210, 525] on div at bounding box center [682, 431] width 1365 height 862
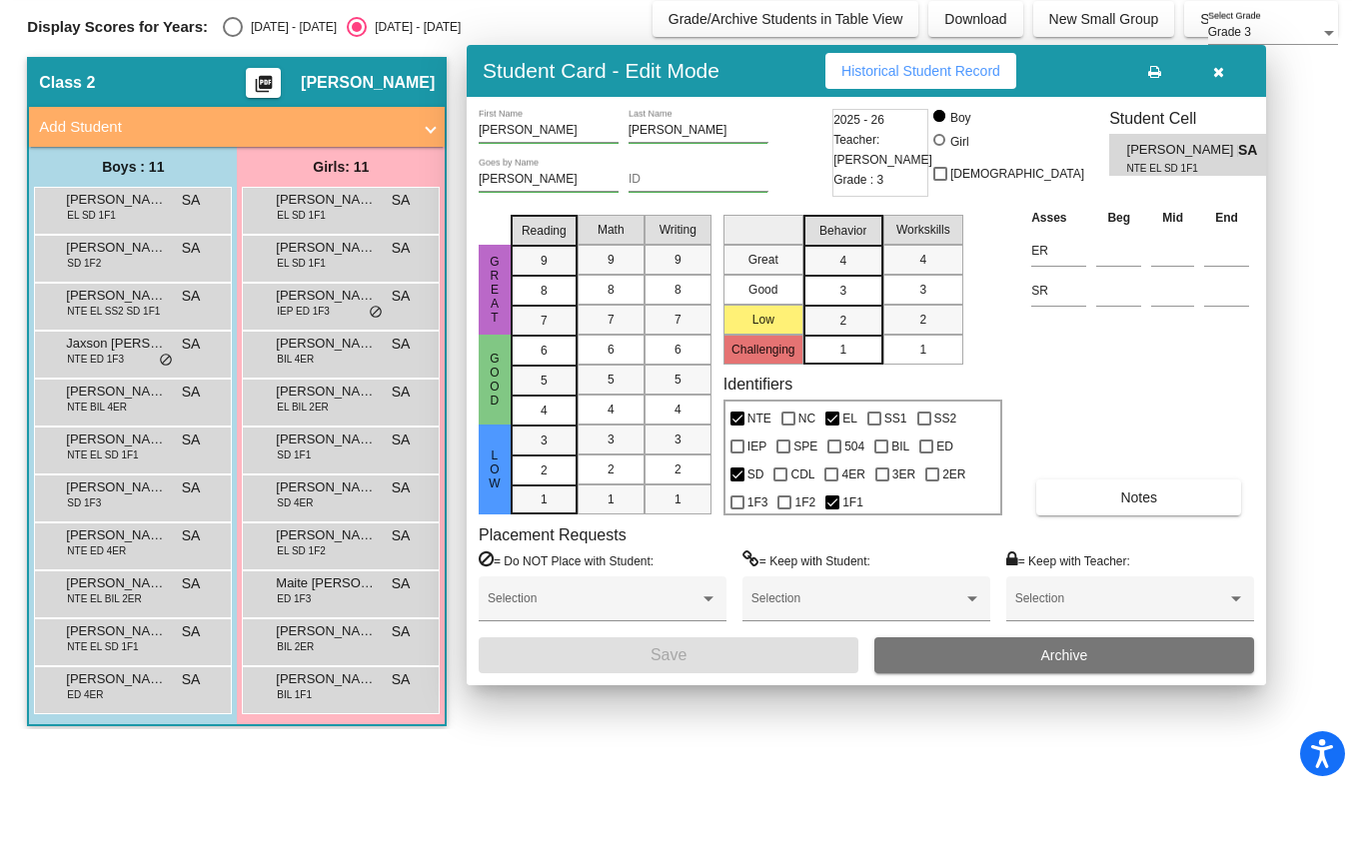
scroll to position [67, 0]
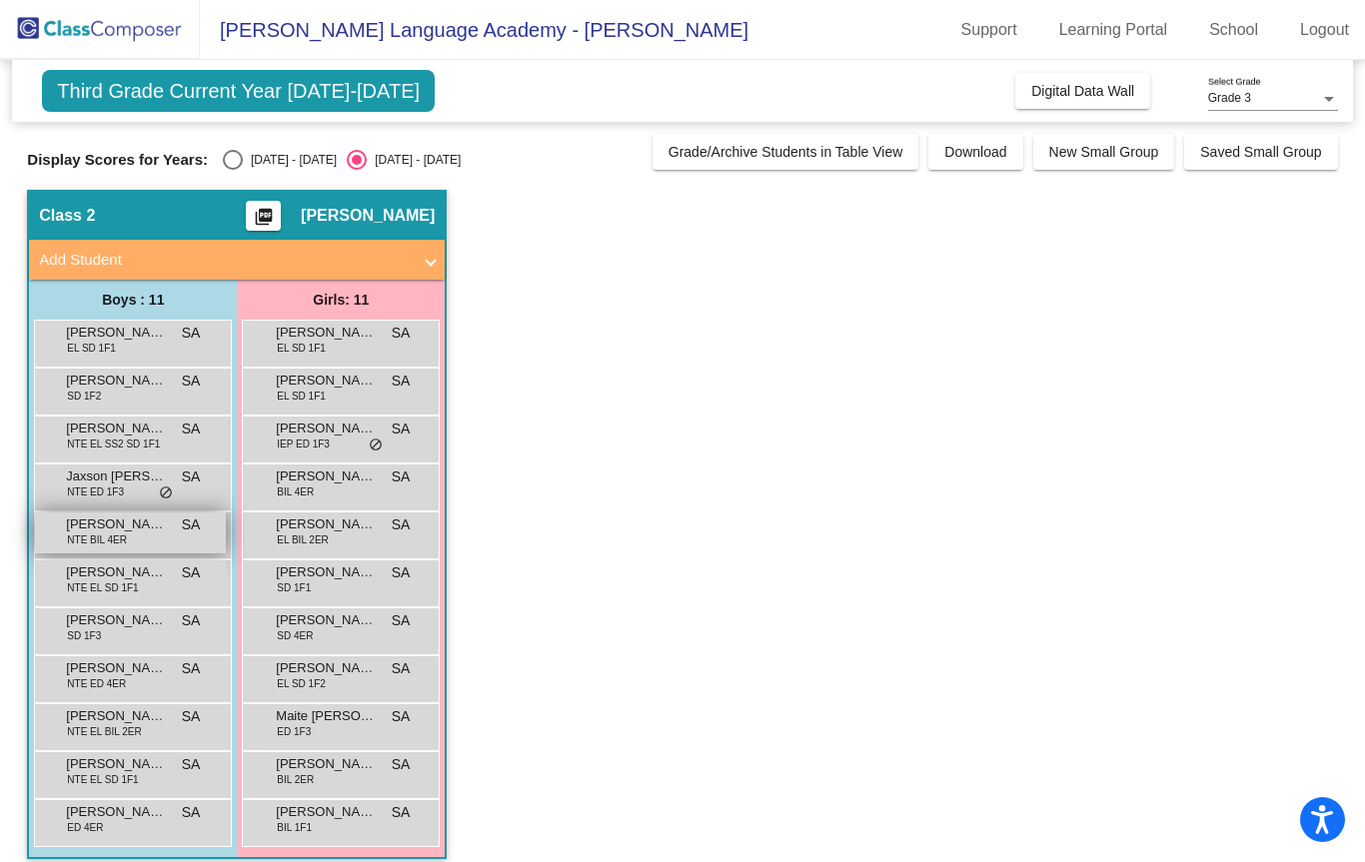
click at [77, 532] on span "NTE BIL 4ER" at bounding box center [97, 539] width 60 height 15
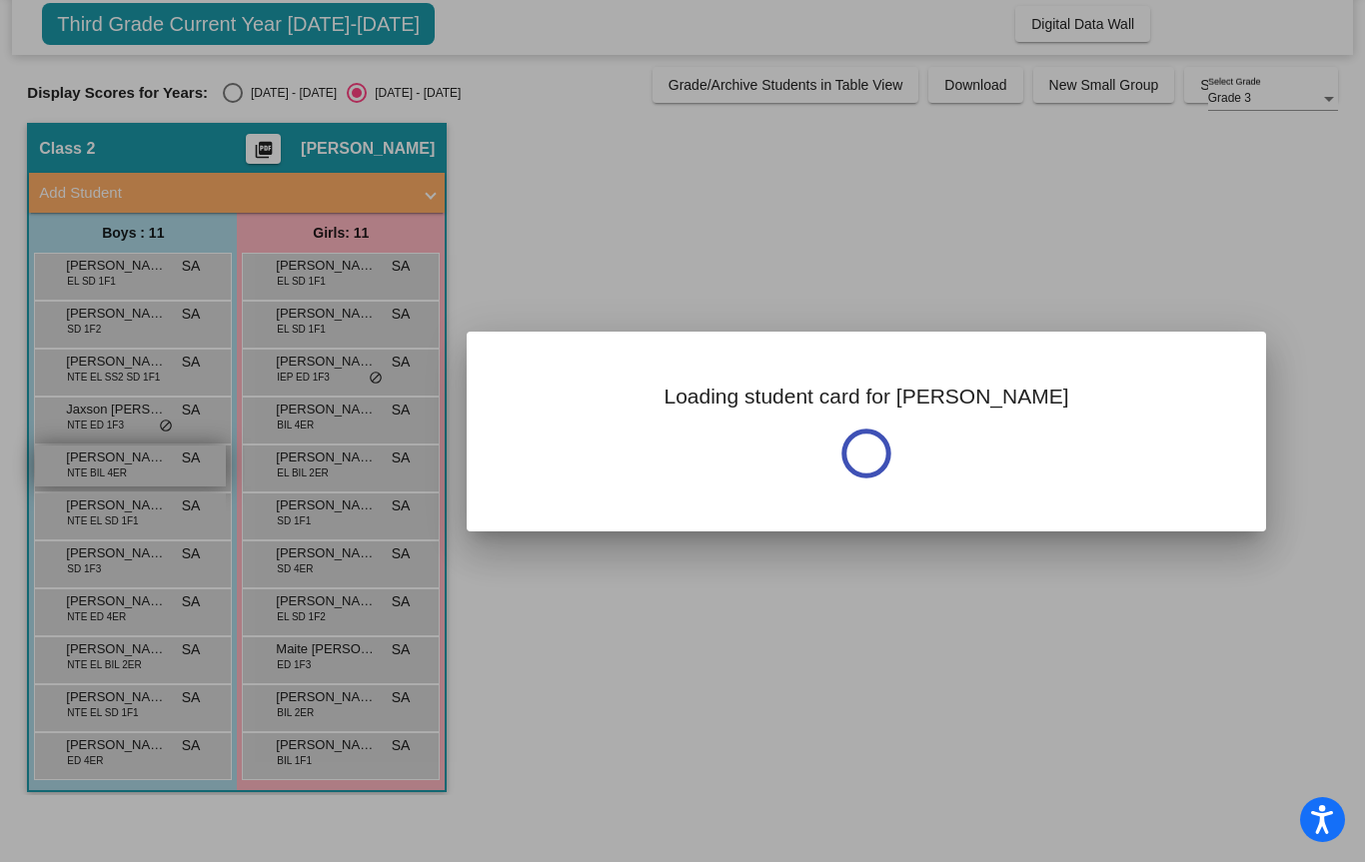
scroll to position [0, 0]
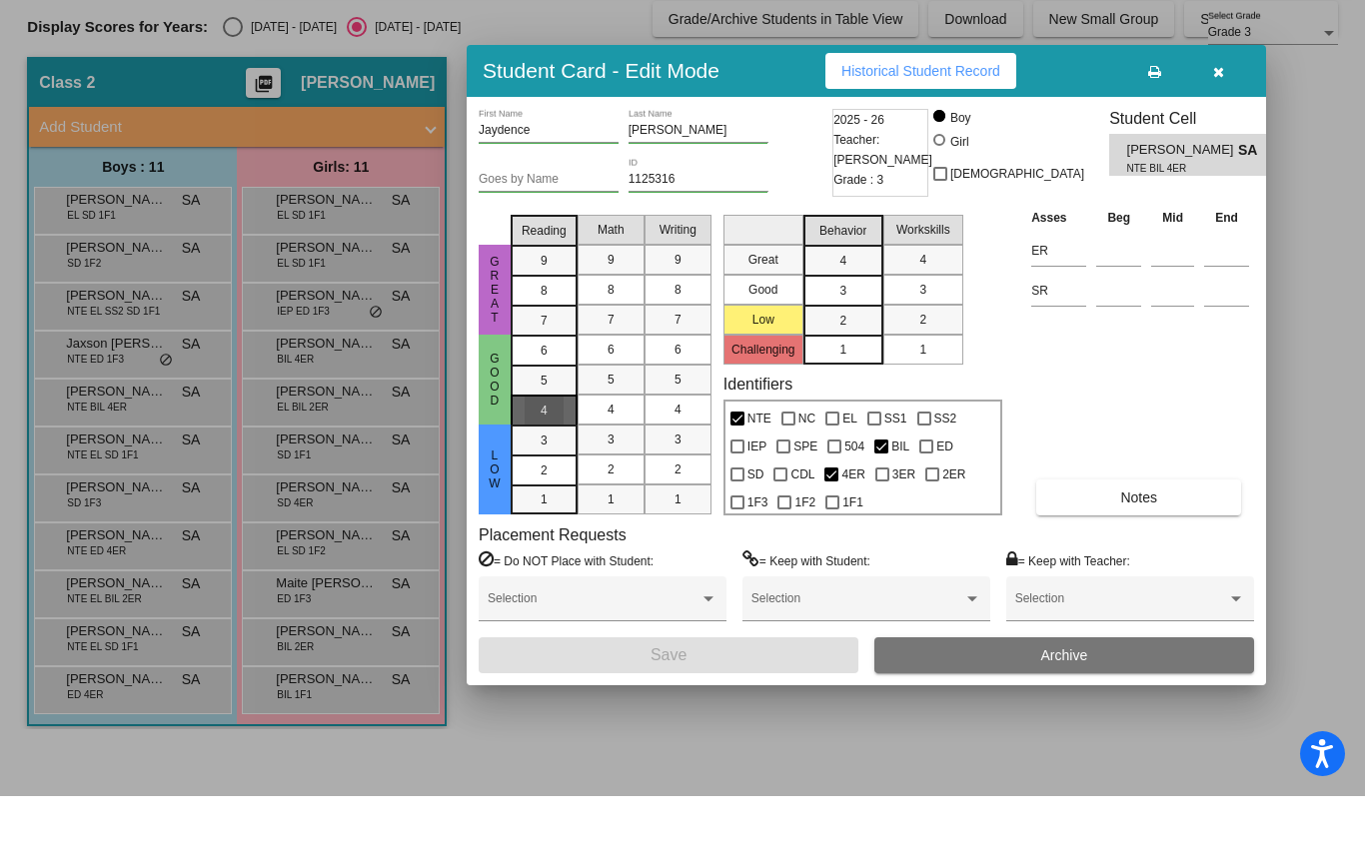
click at [543, 468] on span "4" at bounding box center [543, 477] width 7 height 18
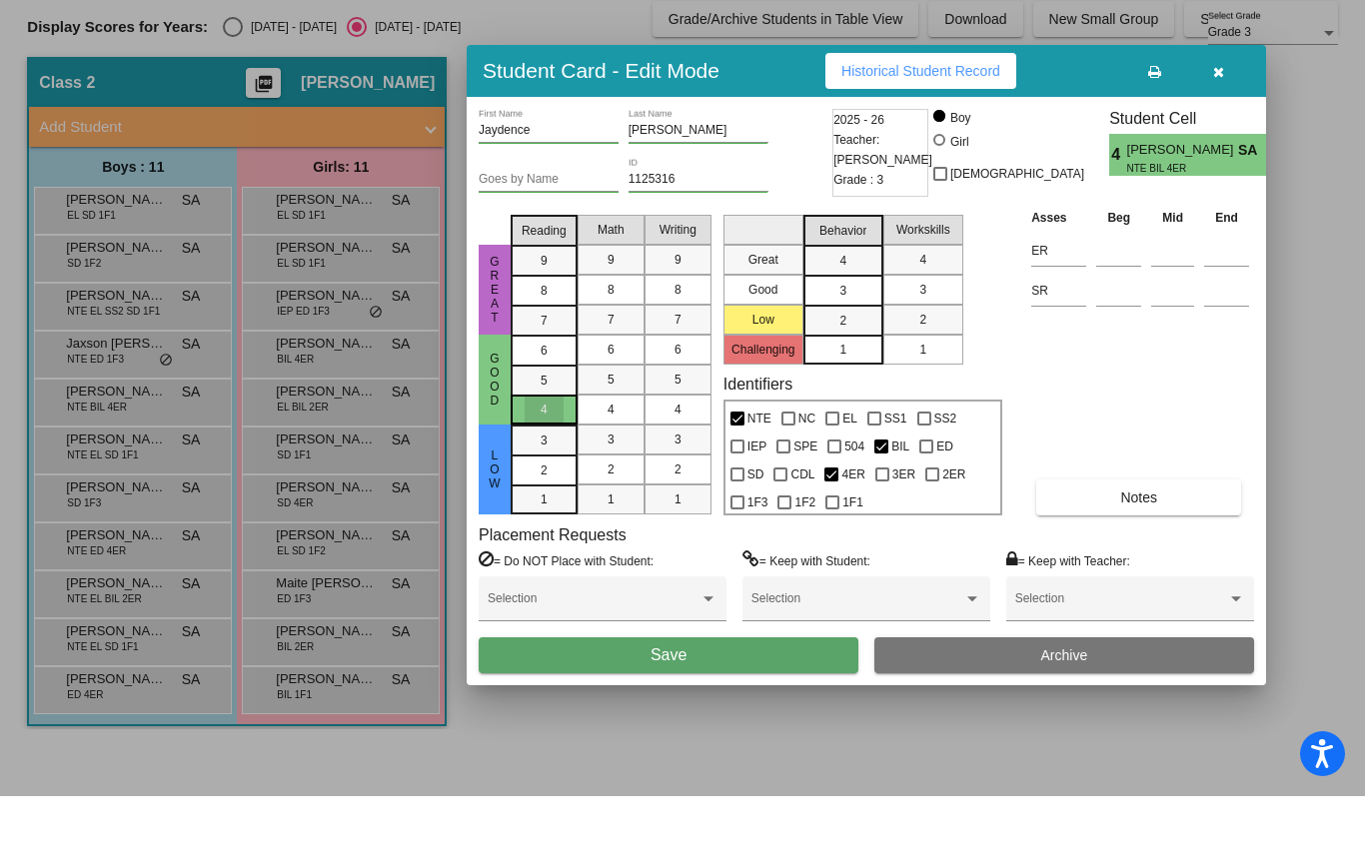
click at [540, 467] on span "4" at bounding box center [543, 476] width 7 height 18
click at [307, 422] on div at bounding box center [682, 431] width 1365 height 862
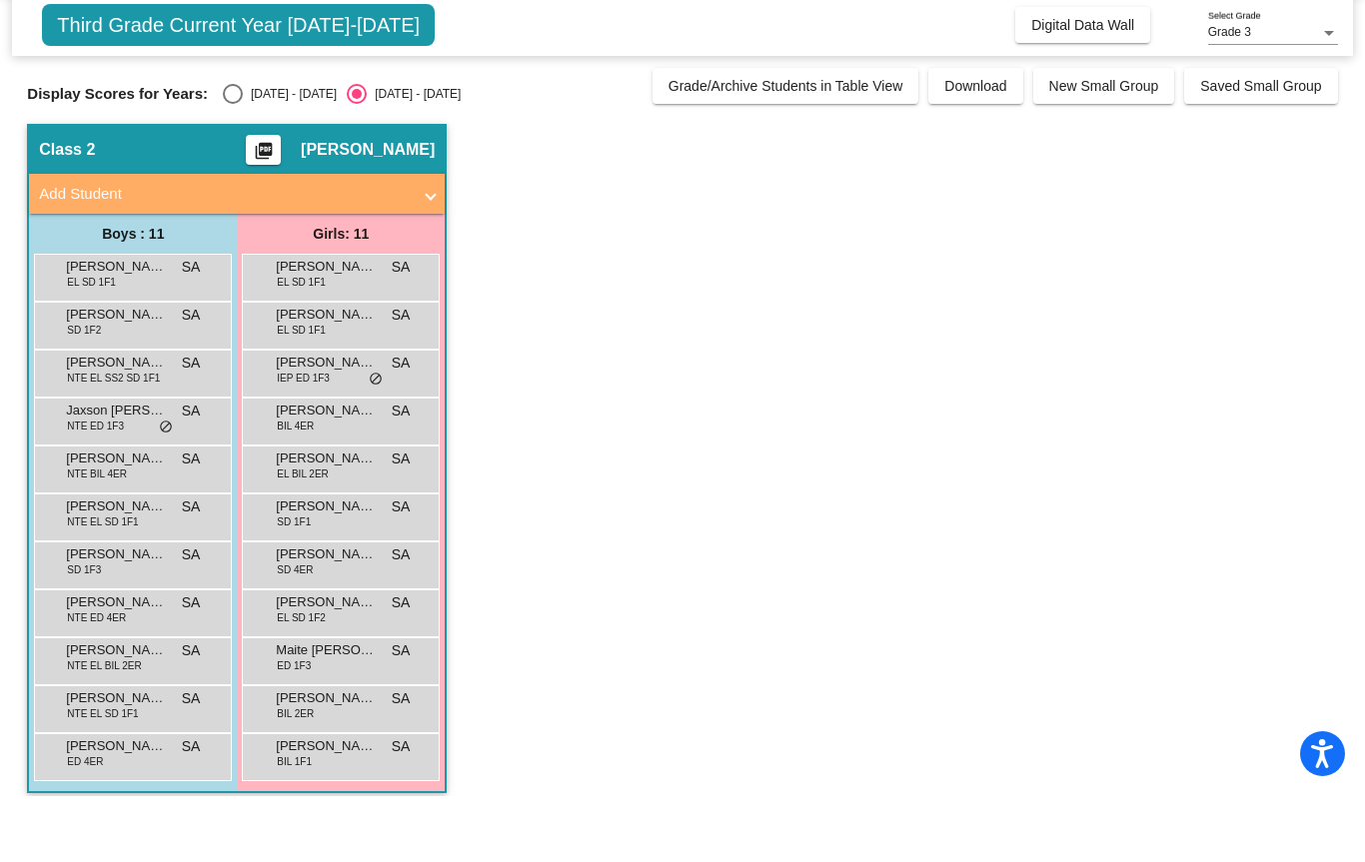
scroll to position [67, 0]
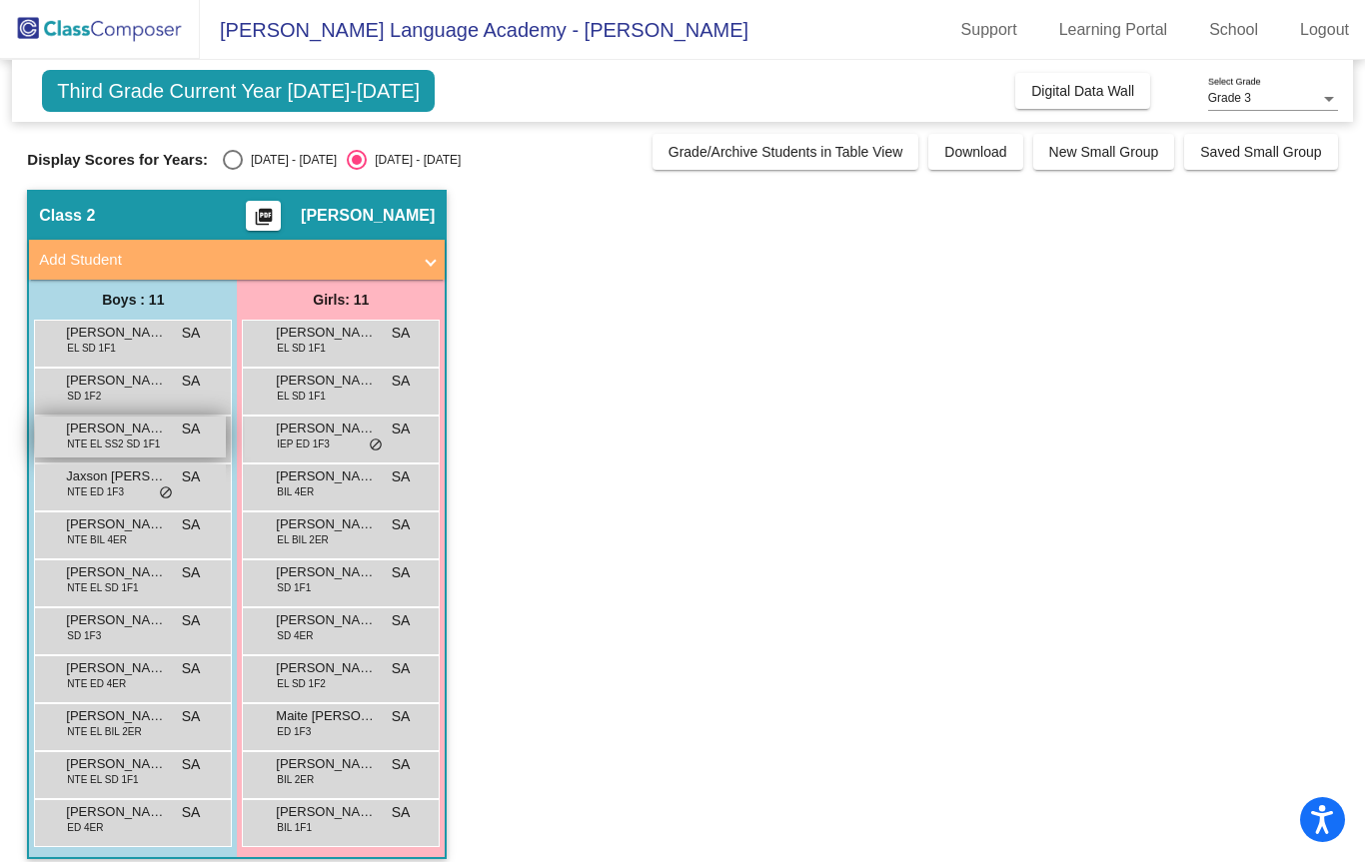
click at [102, 419] on span "[PERSON_NAME] Plaza" at bounding box center [116, 429] width 100 height 20
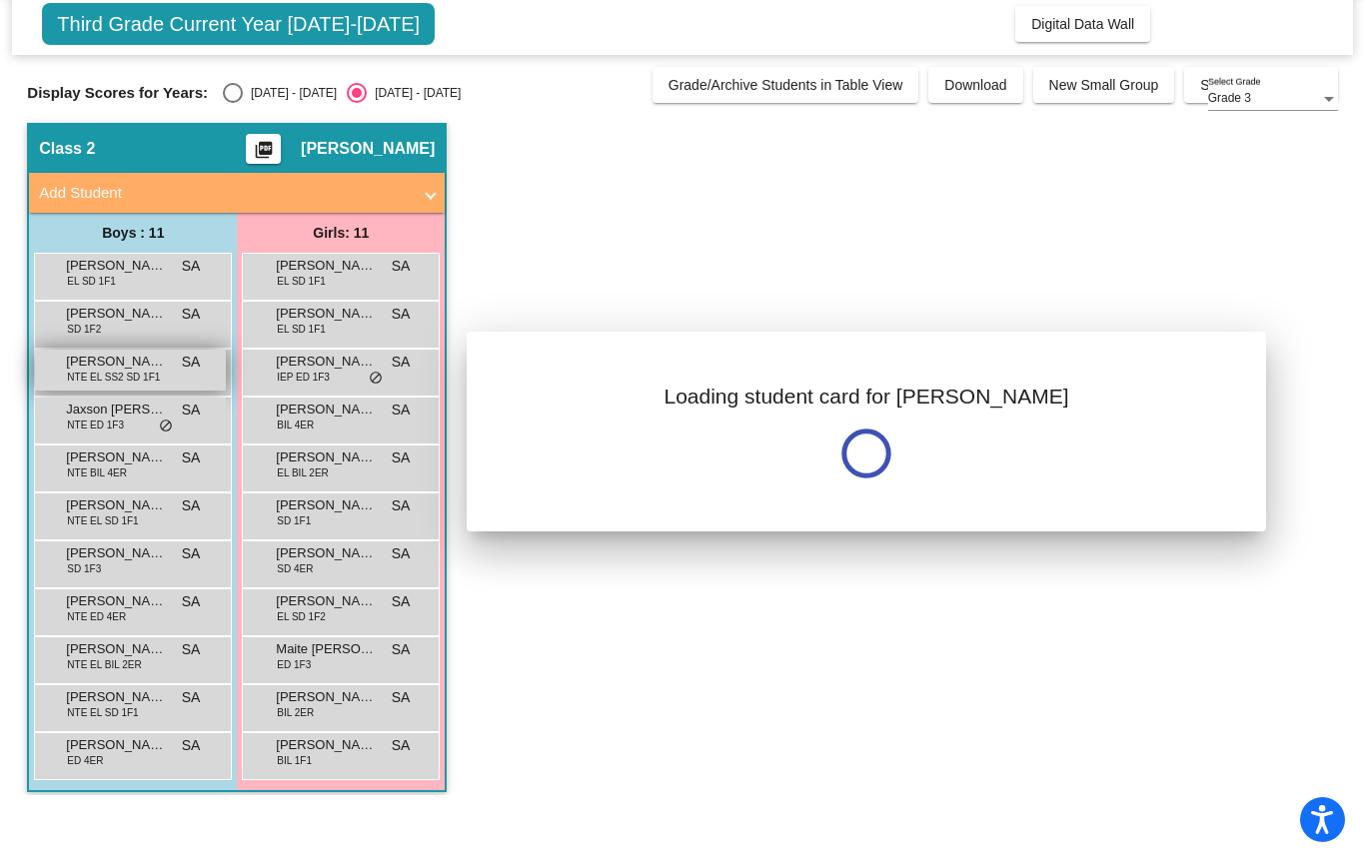
scroll to position [0, 0]
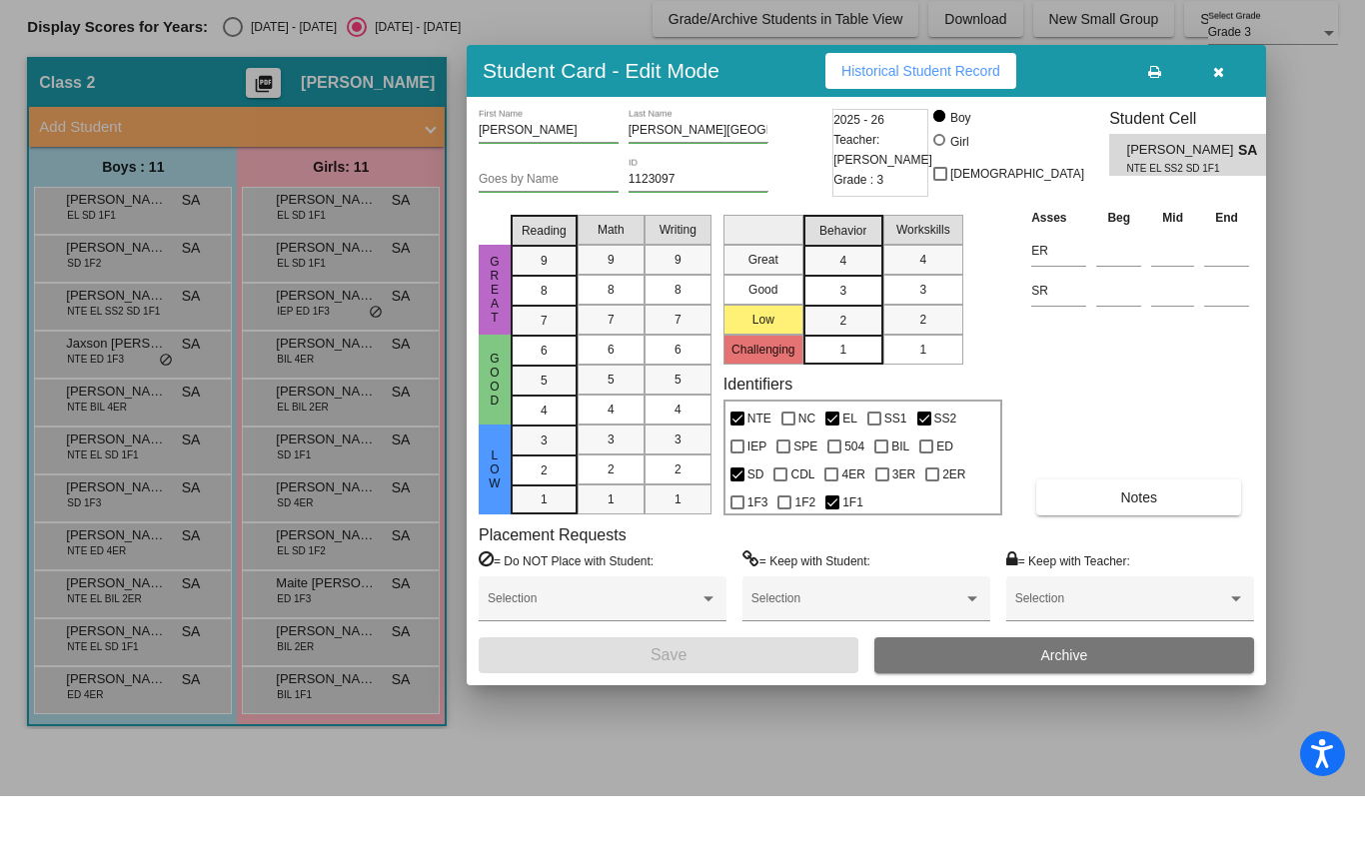
click at [187, 486] on div at bounding box center [682, 431] width 1365 height 862
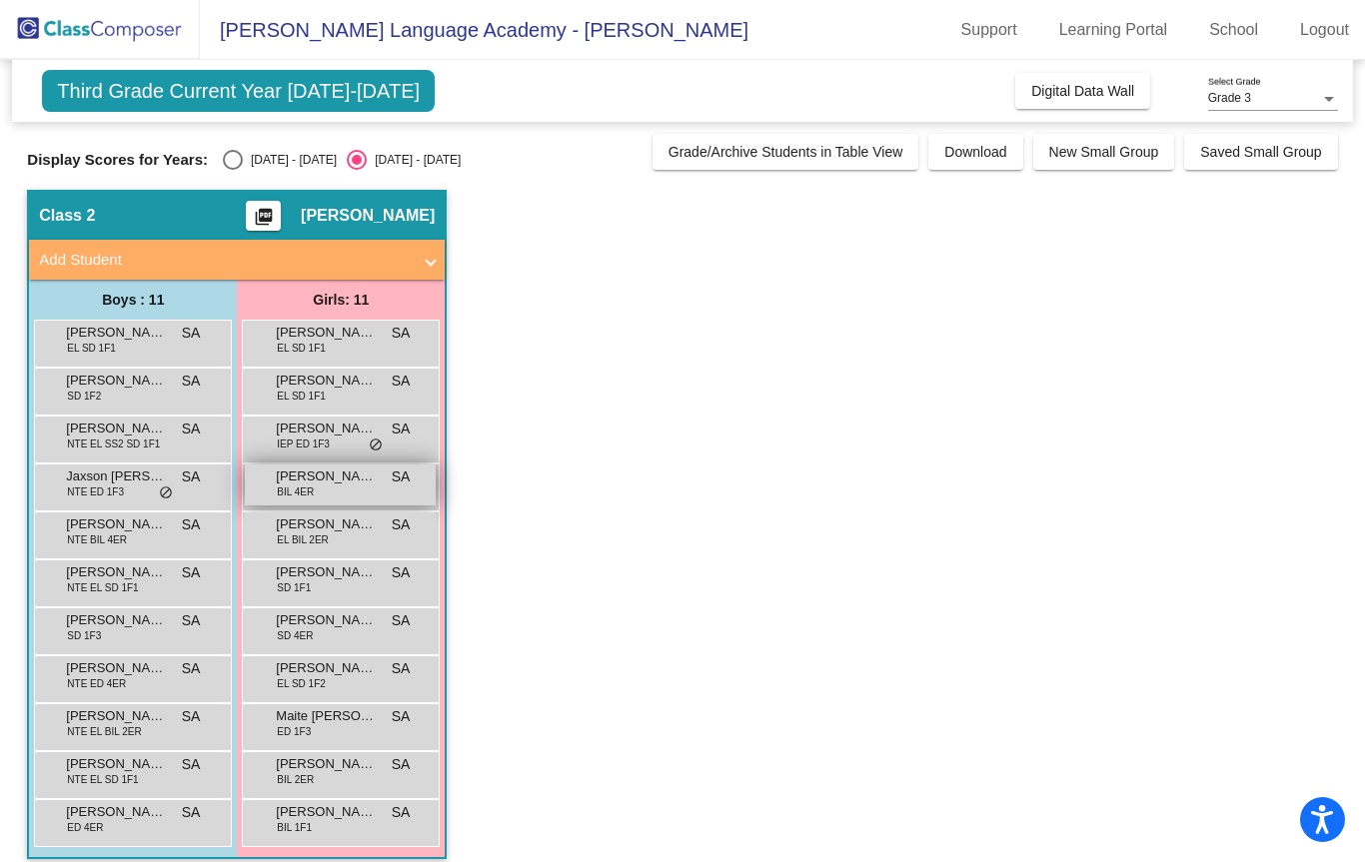
click at [309, 485] on span "BIL 4ER" at bounding box center [295, 492] width 37 height 15
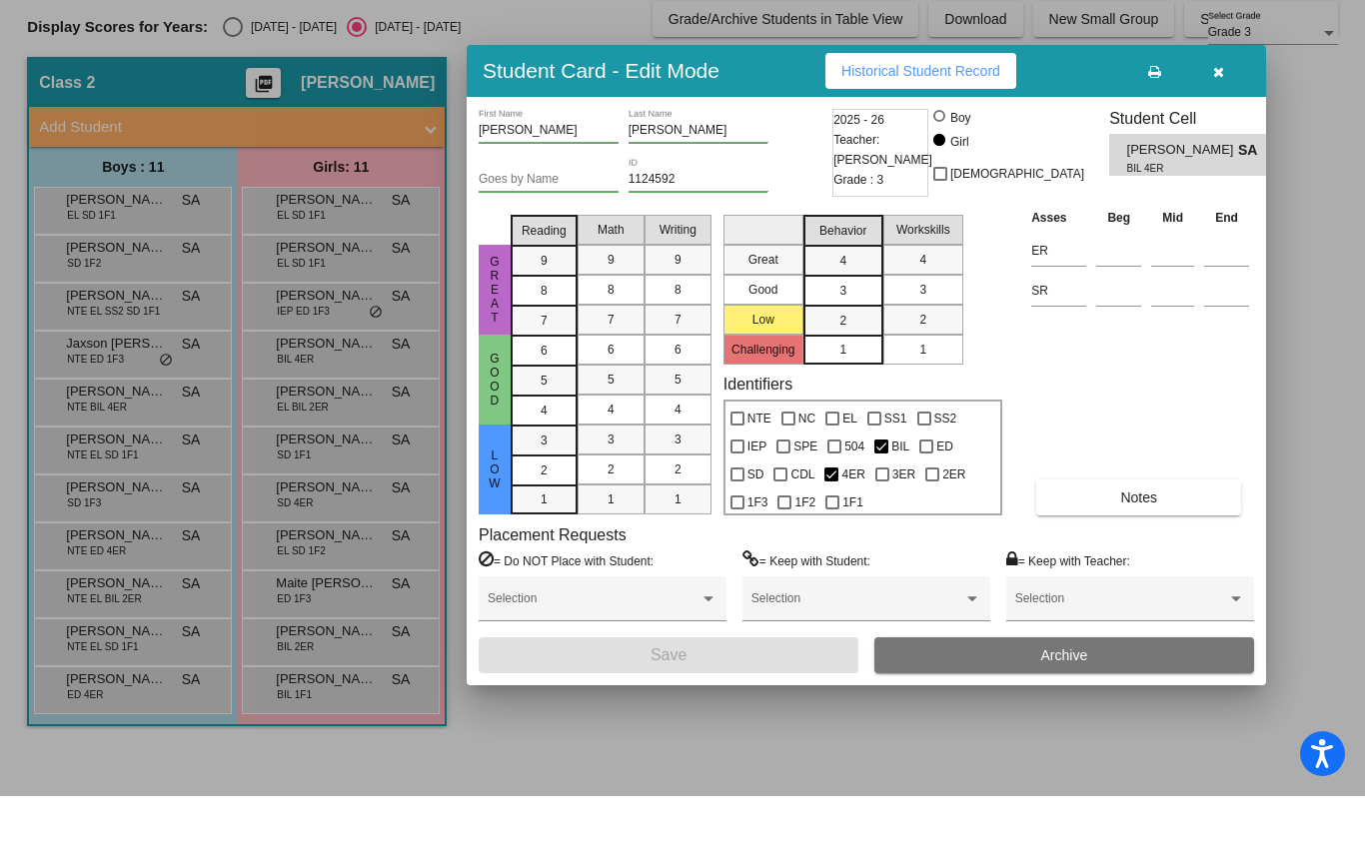
click at [89, 587] on div at bounding box center [682, 431] width 1365 height 862
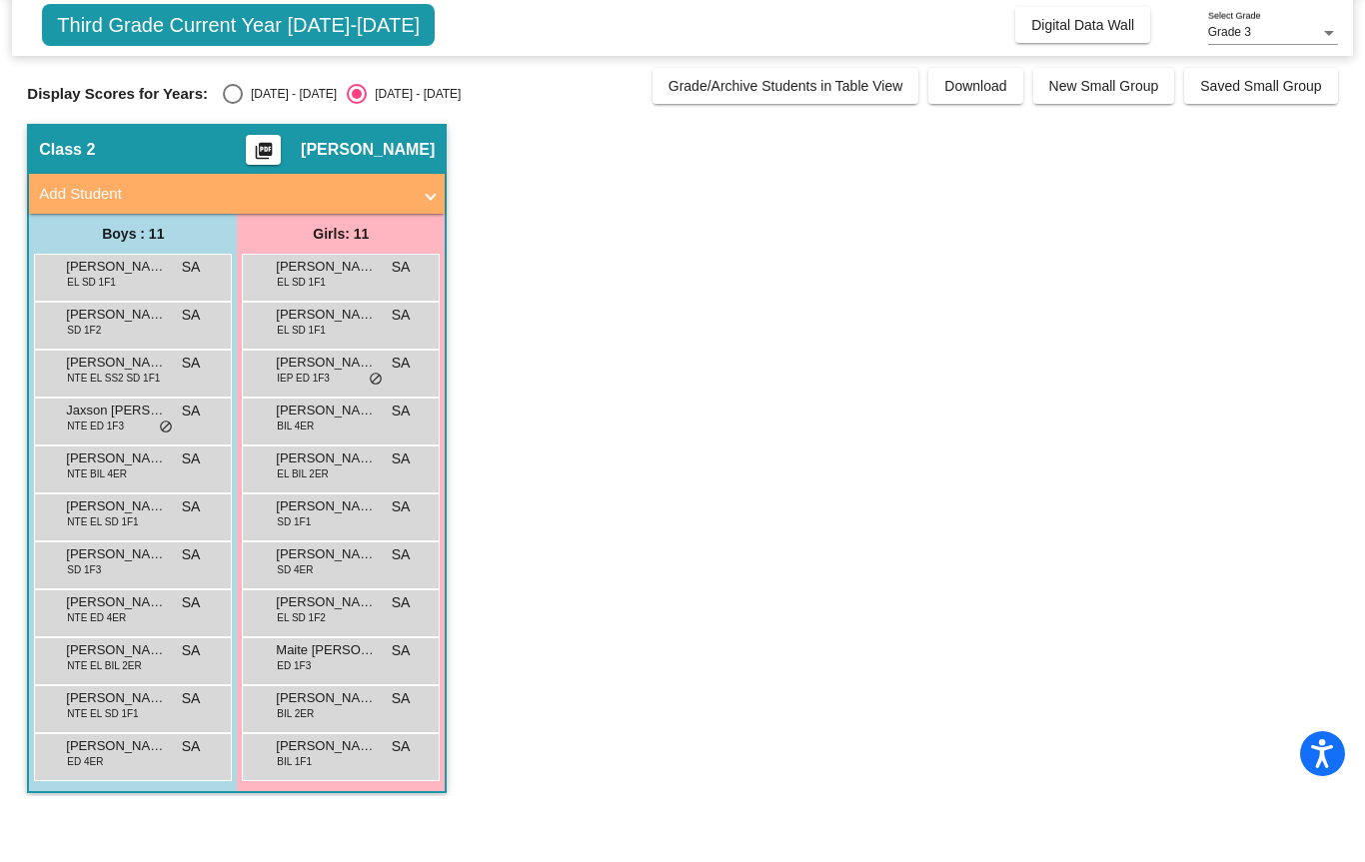
scroll to position [67, 0]
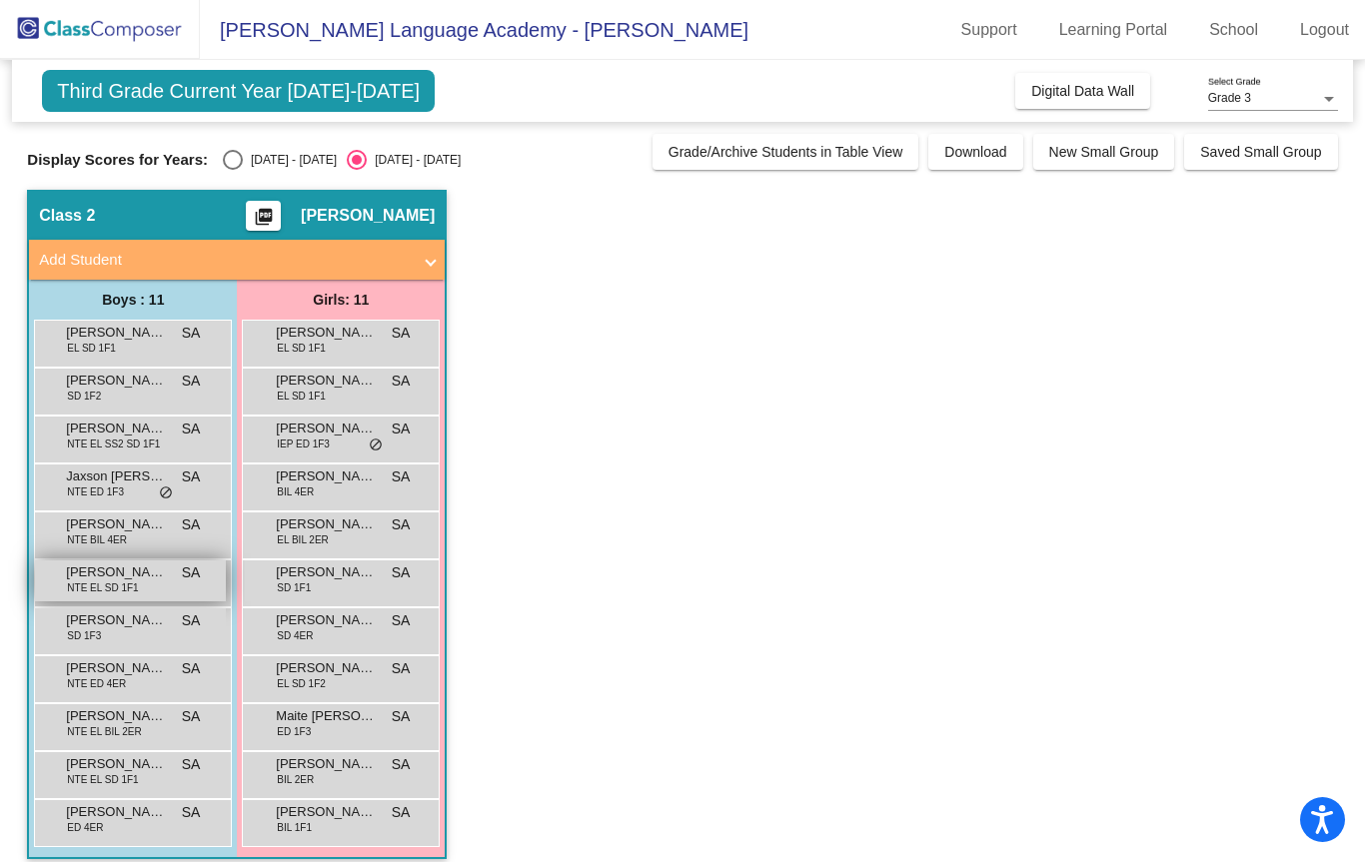
click at [79, 562] on span "[PERSON_NAME] [PERSON_NAME]" at bounding box center [116, 572] width 100 height 20
